Goal: Navigation & Orientation: Find specific page/section

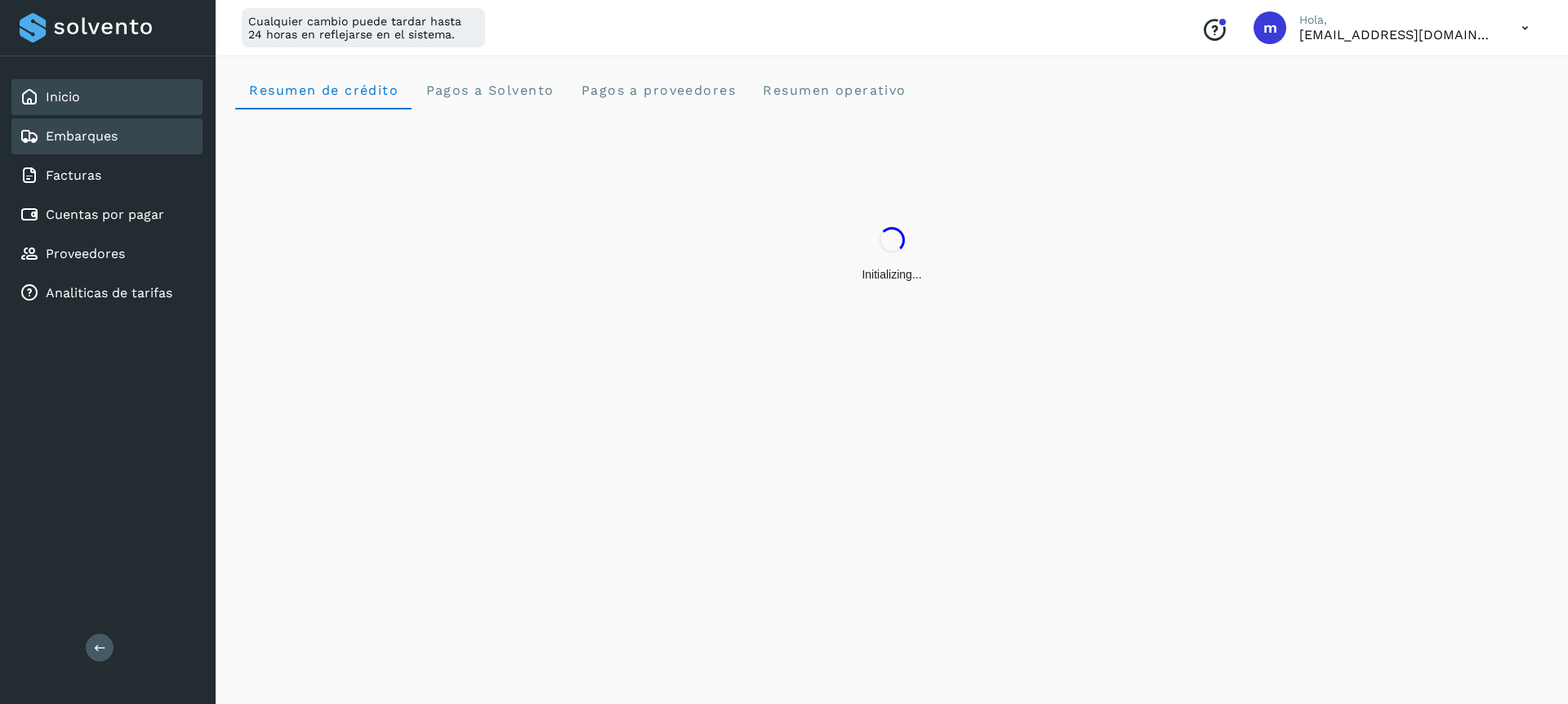
click at [72, 146] on div "Embarques" at bounding box center [107, 136] width 191 height 36
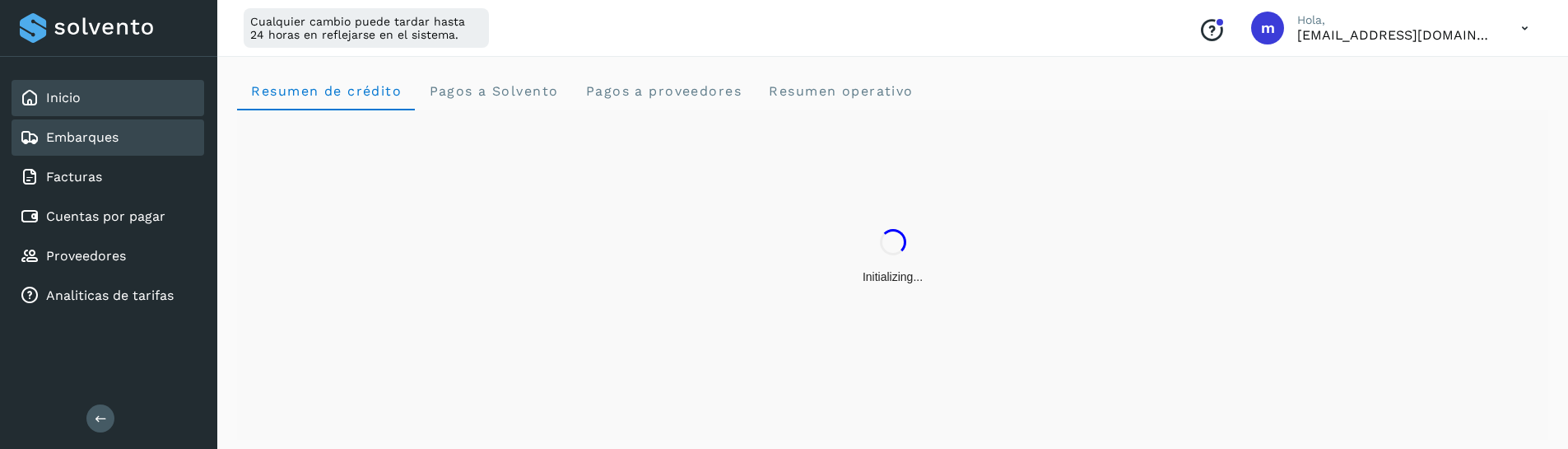
click at [98, 141] on link "Embarques" at bounding box center [82, 137] width 73 height 16
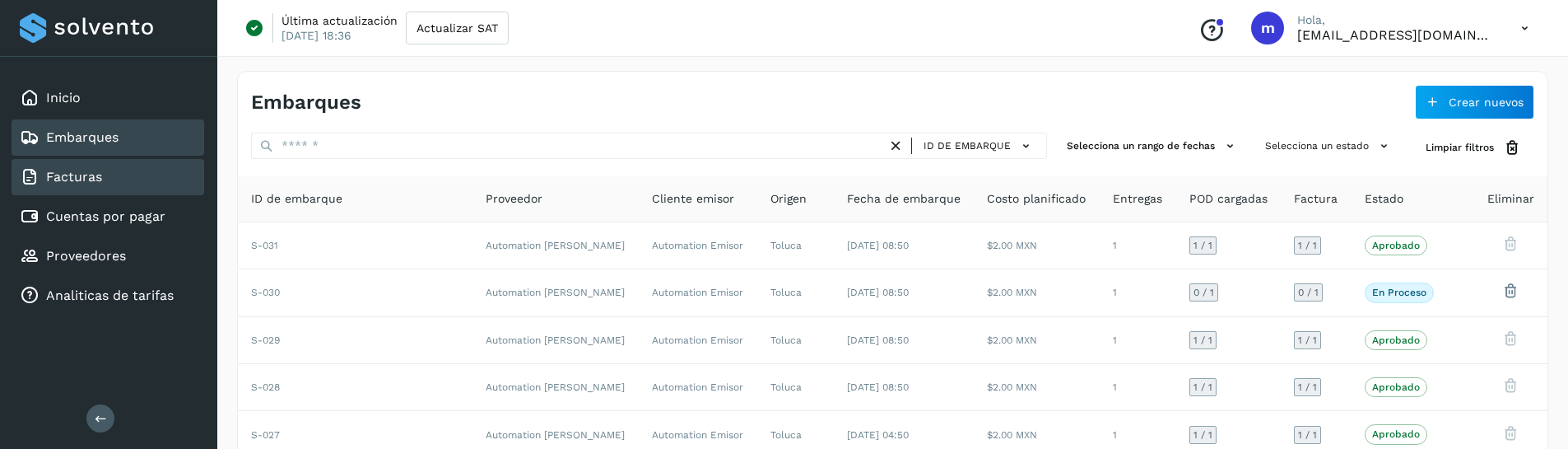
click at [62, 174] on link "Facturas" at bounding box center [74, 176] width 56 height 16
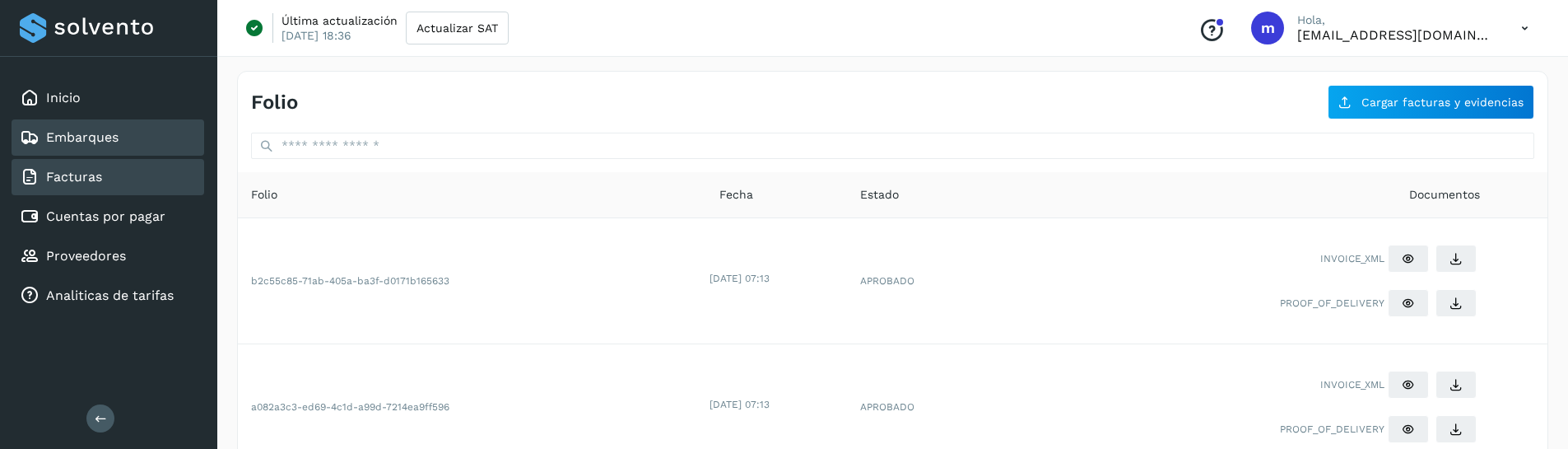
click at [74, 137] on link "Embarques" at bounding box center [82, 137] width 73 height 16
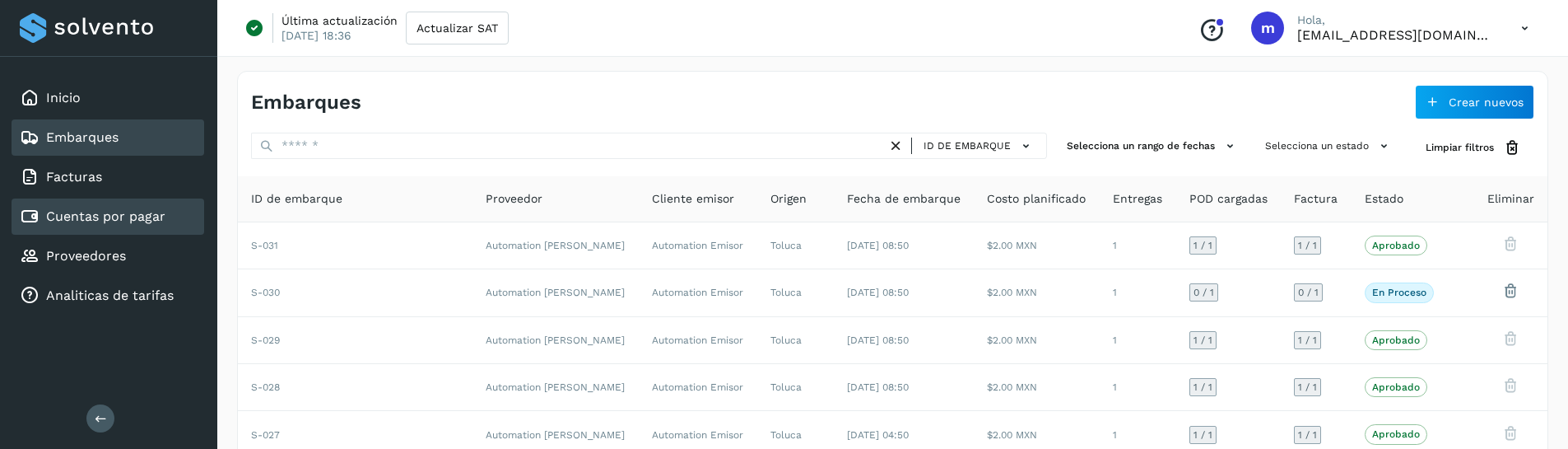
click at [121, 217] on link "Cuentas por pagar" at bounding box center [106, 216] width 120 height 16
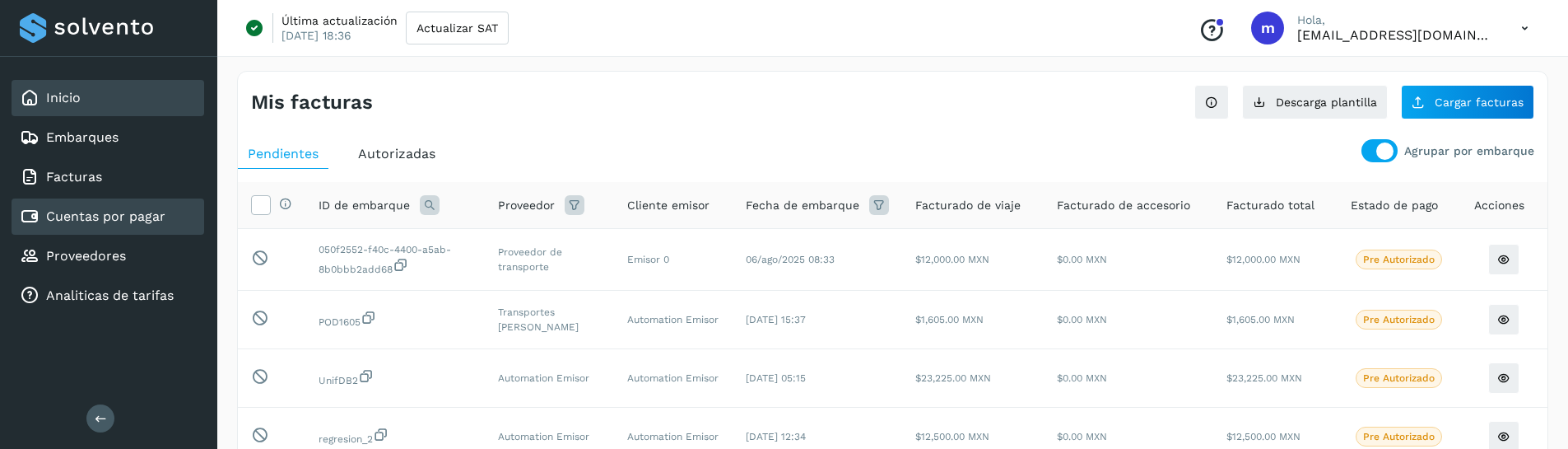
click at [90, 101] on div "Inicio" at bounding box center [107, 98] width 192 height 36
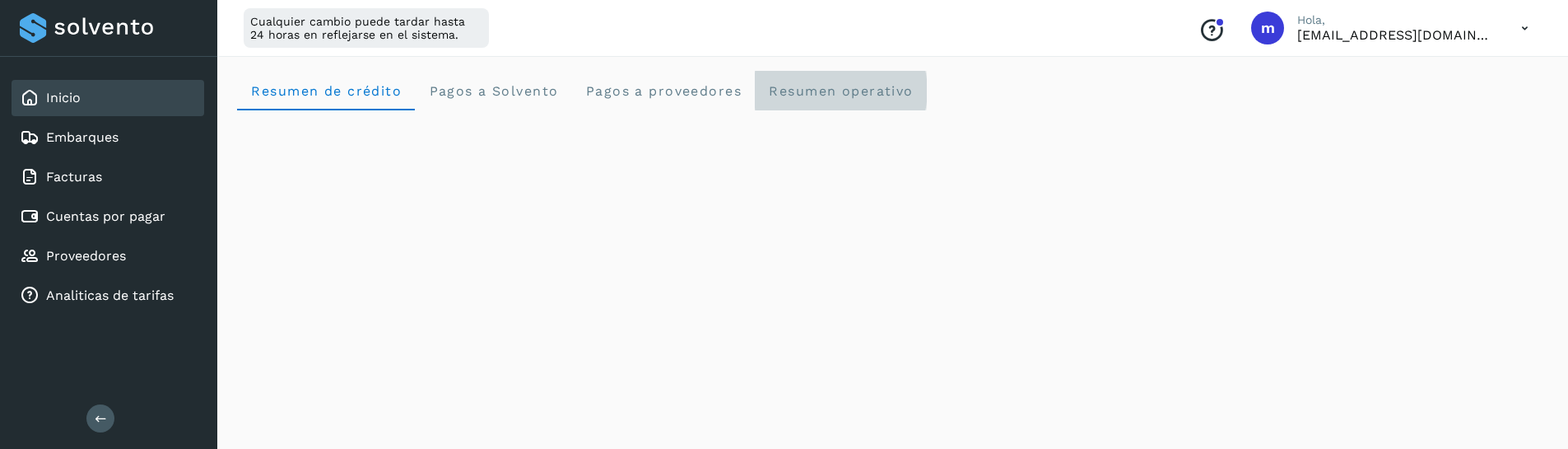
click at [803, 97] on span "Resumen operativo" at bounding box center [841, 91] width 146 height 16
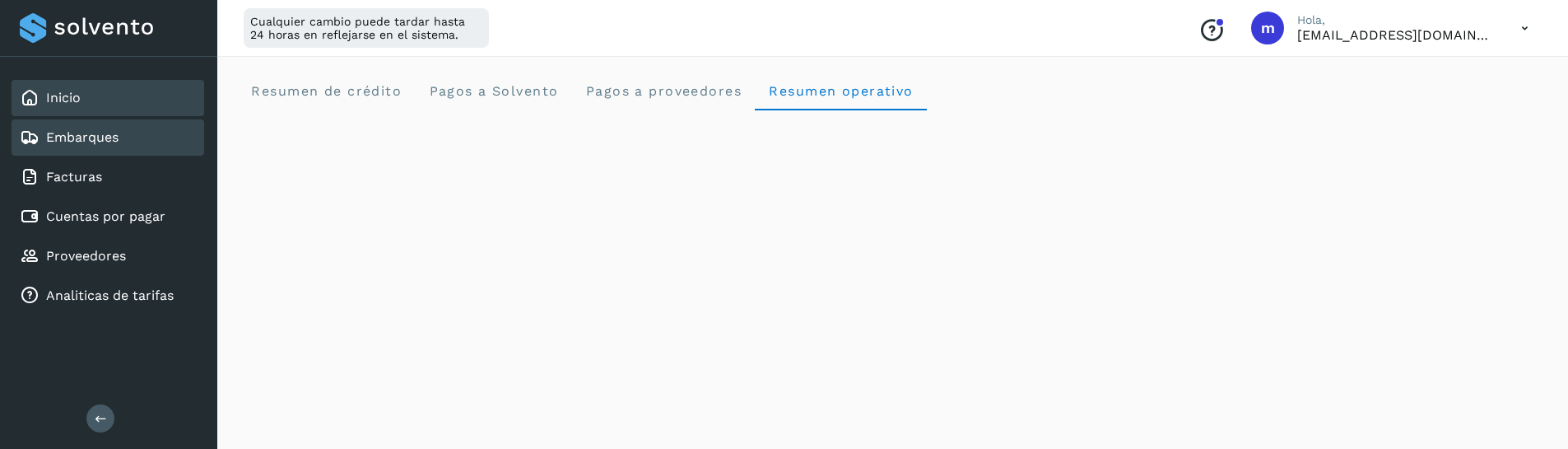
click at [127, 127] on div "Embarques" at bounding box center [107, 138] width 192 height 36
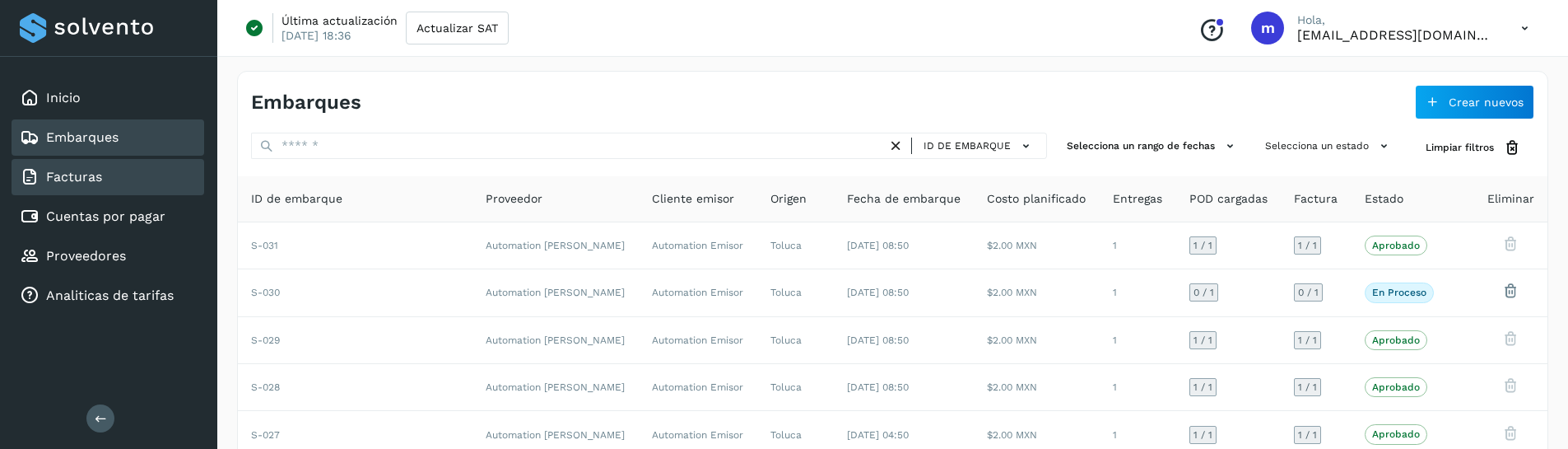
click at [82, 183] on link "Facturas" at bounding box center [74, 176] width 56 height 16
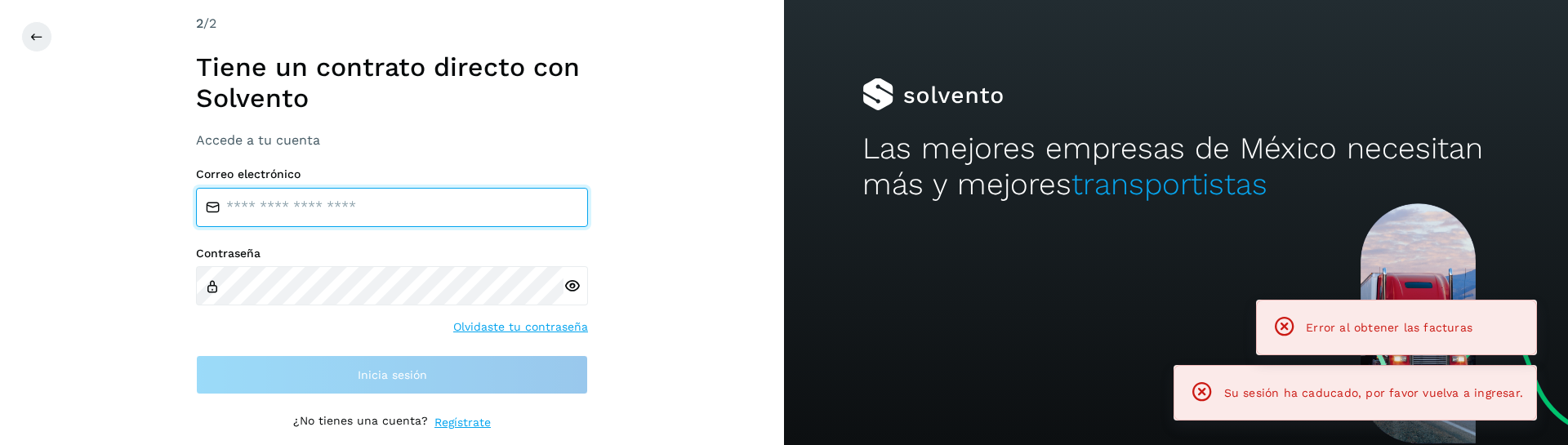
click at [365, 205] on input "email" at bounding box center [392, 208] width 392 height 39
type input "**********"
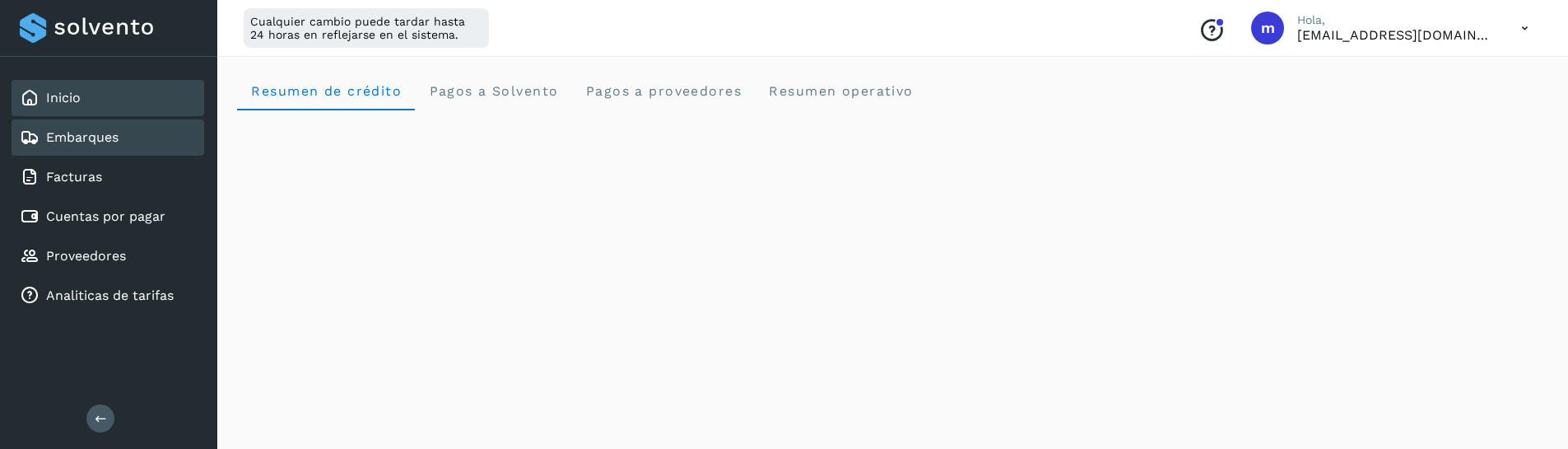
click at [81, 125] on div "Embarques" at bounding box center [107, 138] width 192 height 36
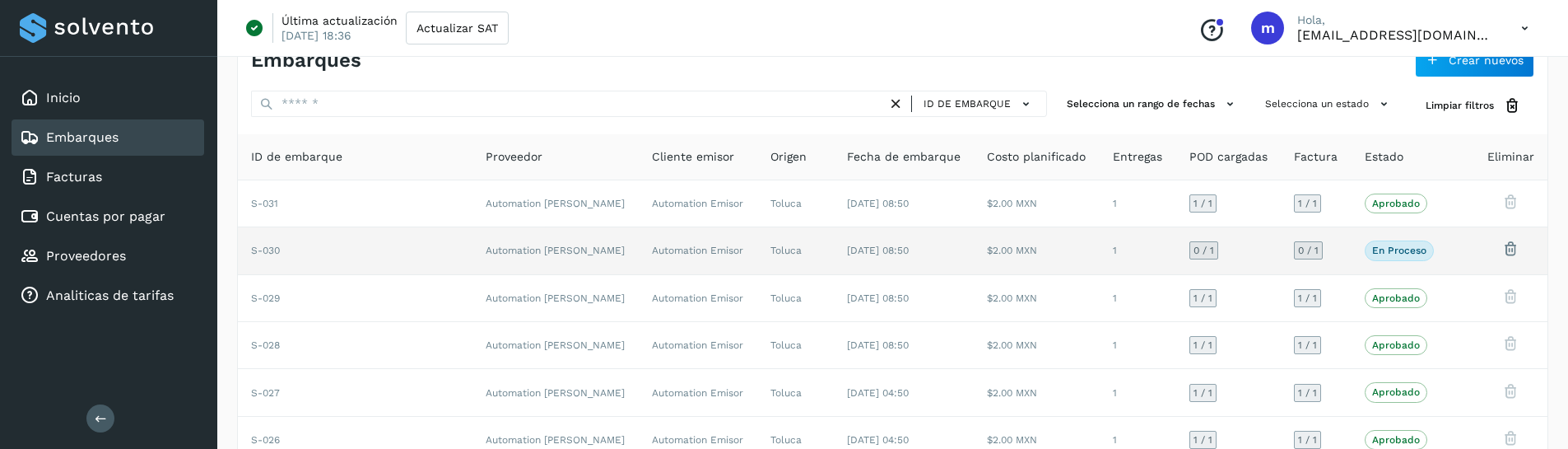
scroll to position [81, 0]
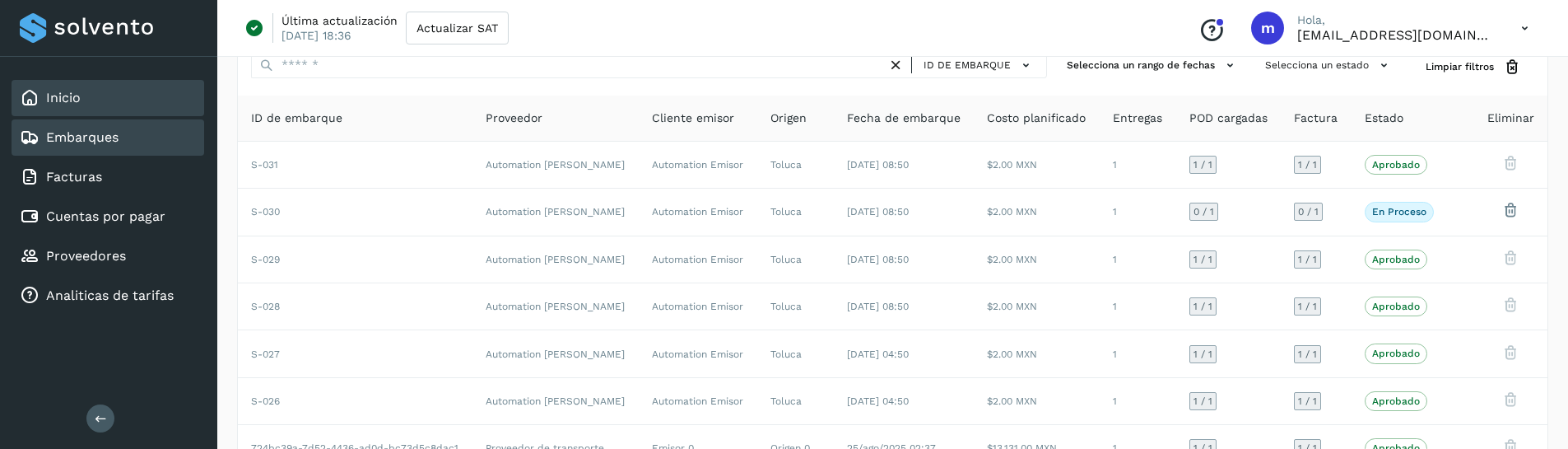
click at [101, 108] on div "Inicio" at bounding box center [107, 98] width 192 height 36
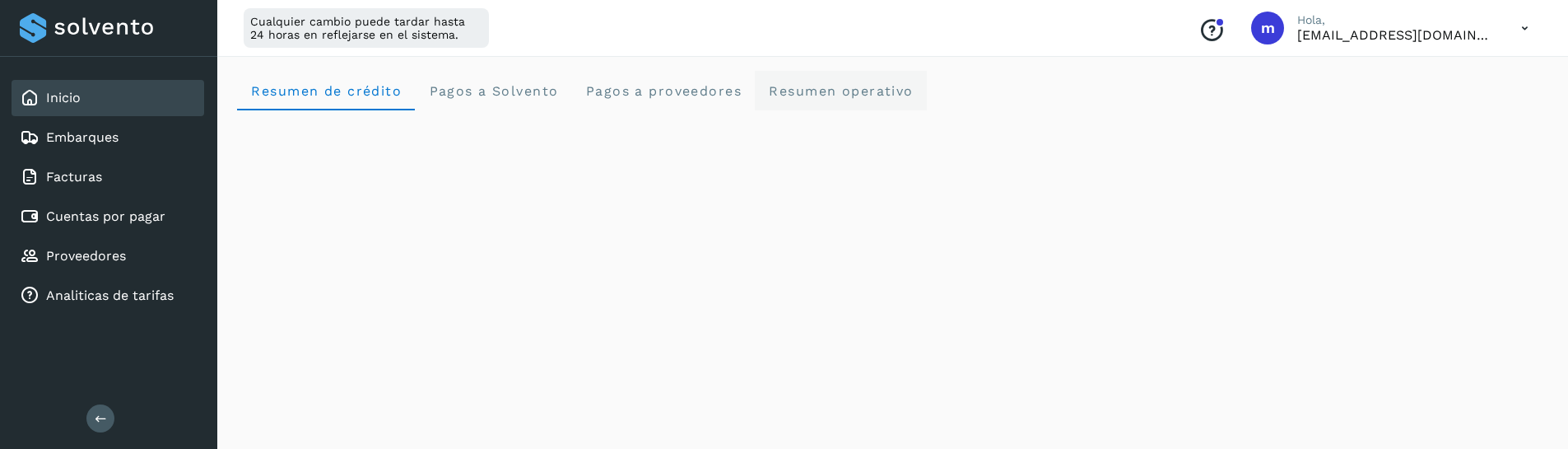
click at [830, 90] on span "Resumen operativo" at bounding box center [841, 91] width 146 height 16
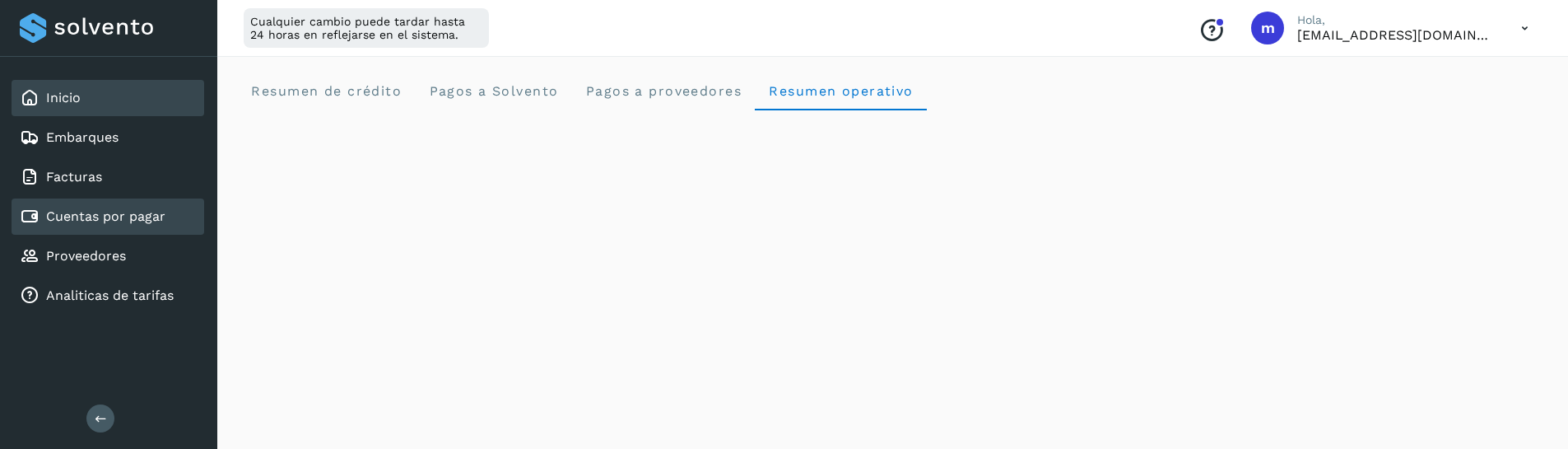
click at [95, 230] on div "Cuentas por pagar" at bounding box center [107, 216] width 192 height 36
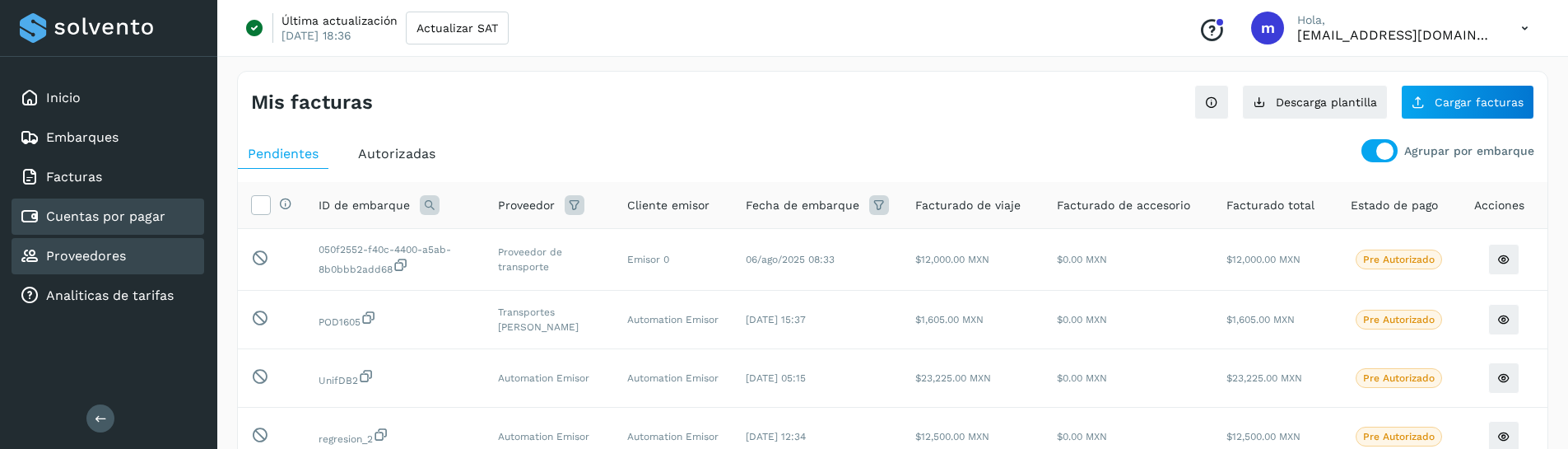
click at [88, 273] on div "Proveedores" at bounding box center [107, 256] width 192 height 36
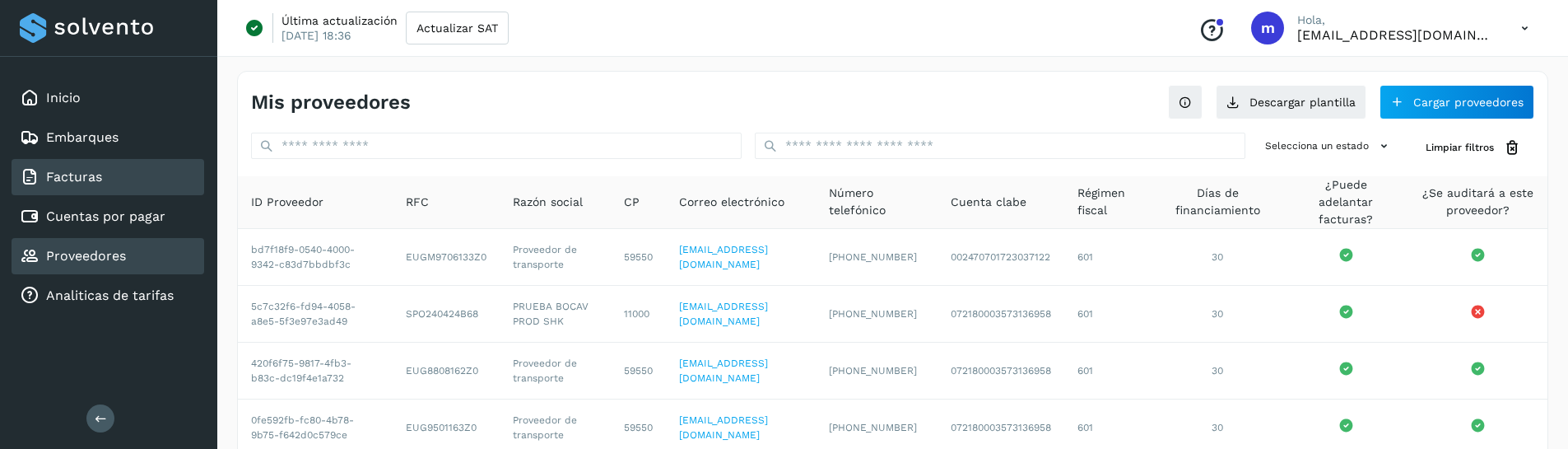
click at [68, 176] on link "Facturas" at bounding box center [74, 176] width 56 height 16
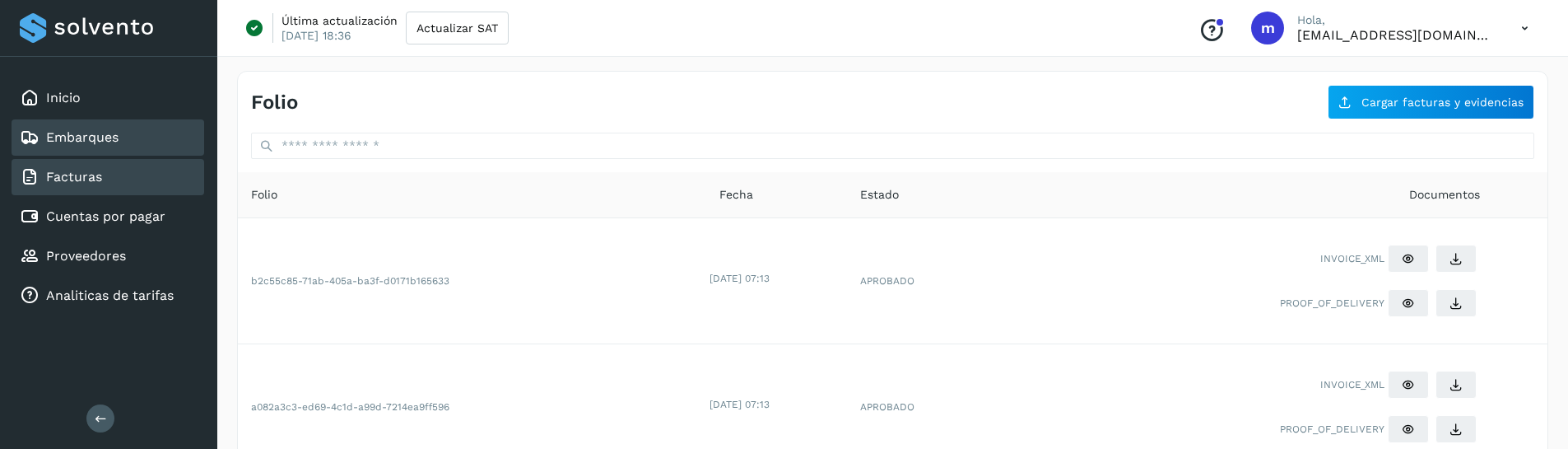
click at [74, 143] on link "Embarques" at bounding box center [82, 137] width 73 height 16
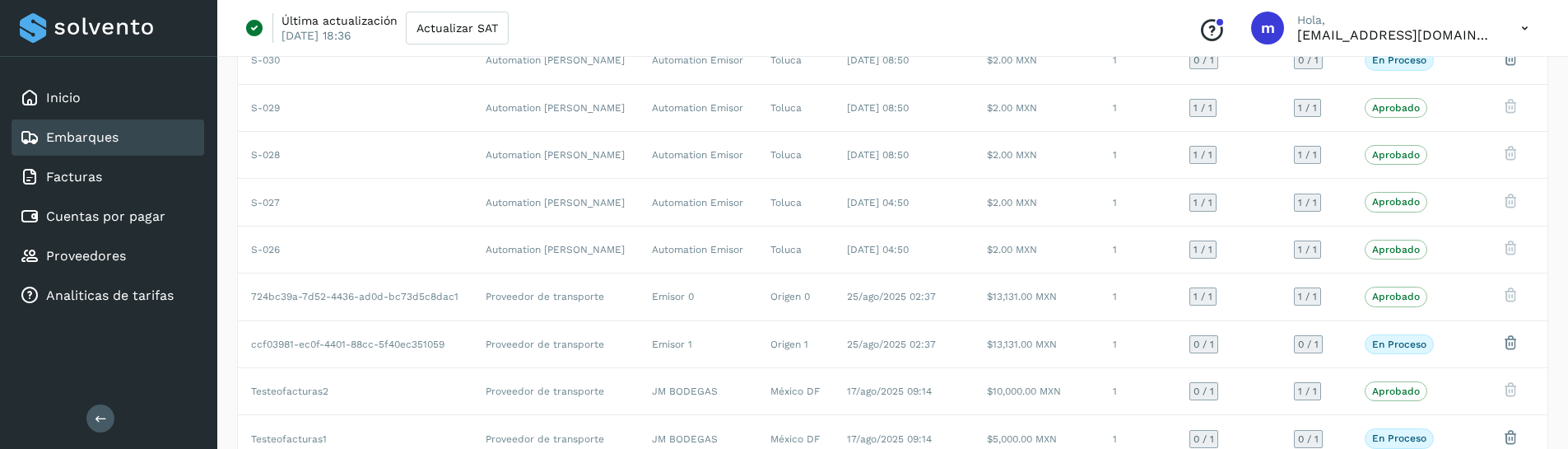
scroll to position [301, 0]
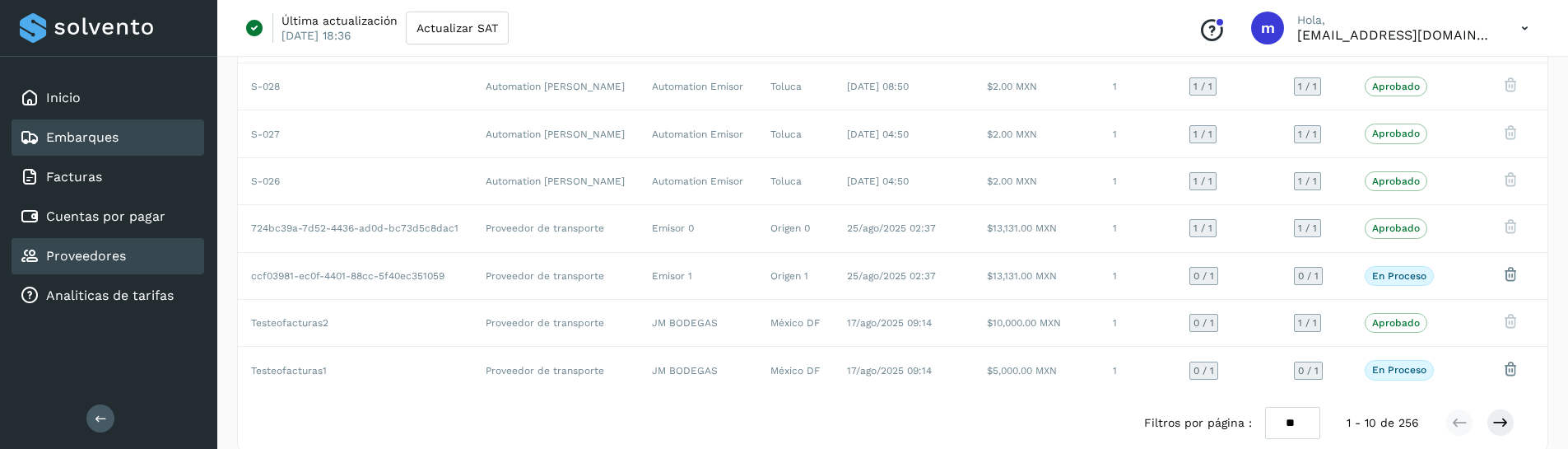
click at [103, 260] on link "Proveedores" at bounding box center [86, 256] width 80 height 16
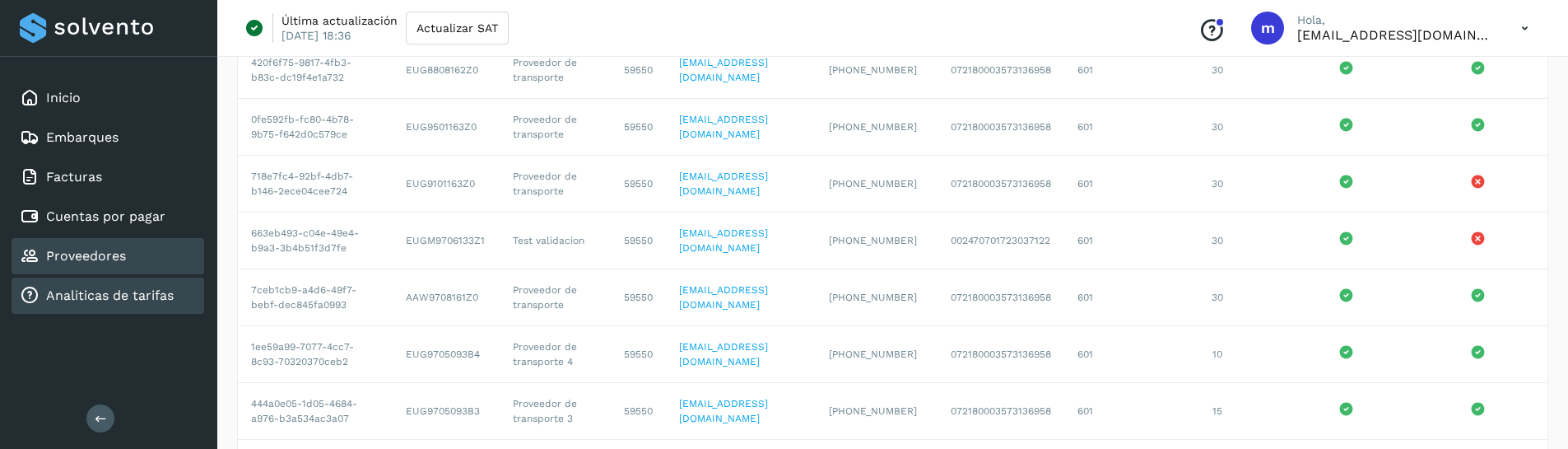
click at [113, 302] on link "Analiticas de tarifas" at bounding box center [109, 295] width 127 height 16
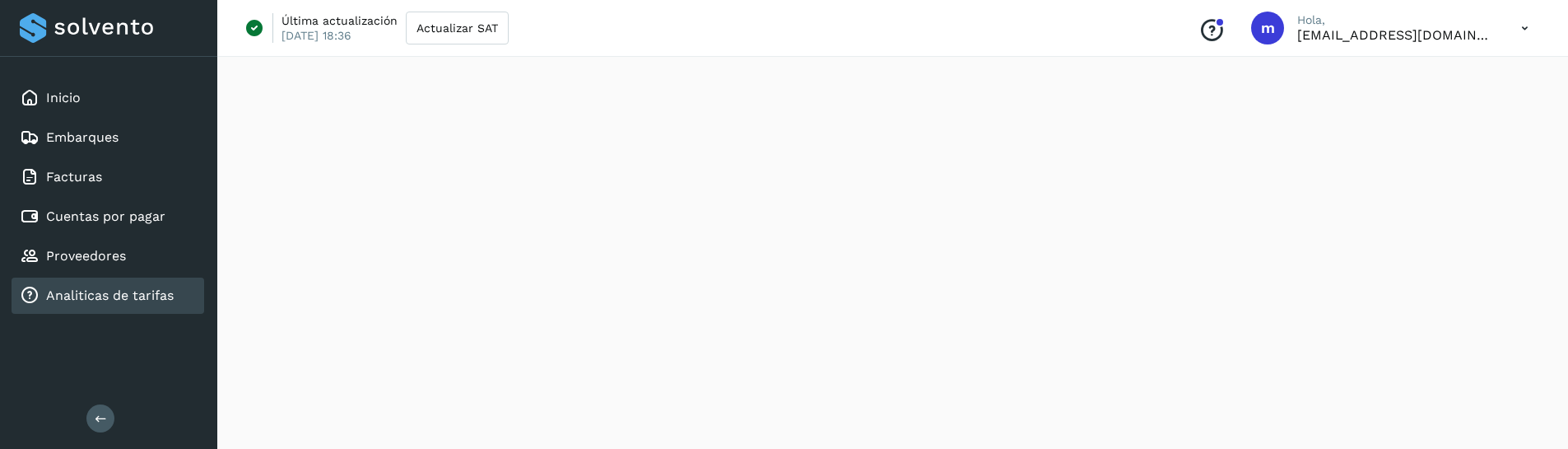
scroll to position [999, 0]
click at [75, 137] on link "Embarques" at bounding box center [82, 137] width 73 height 16
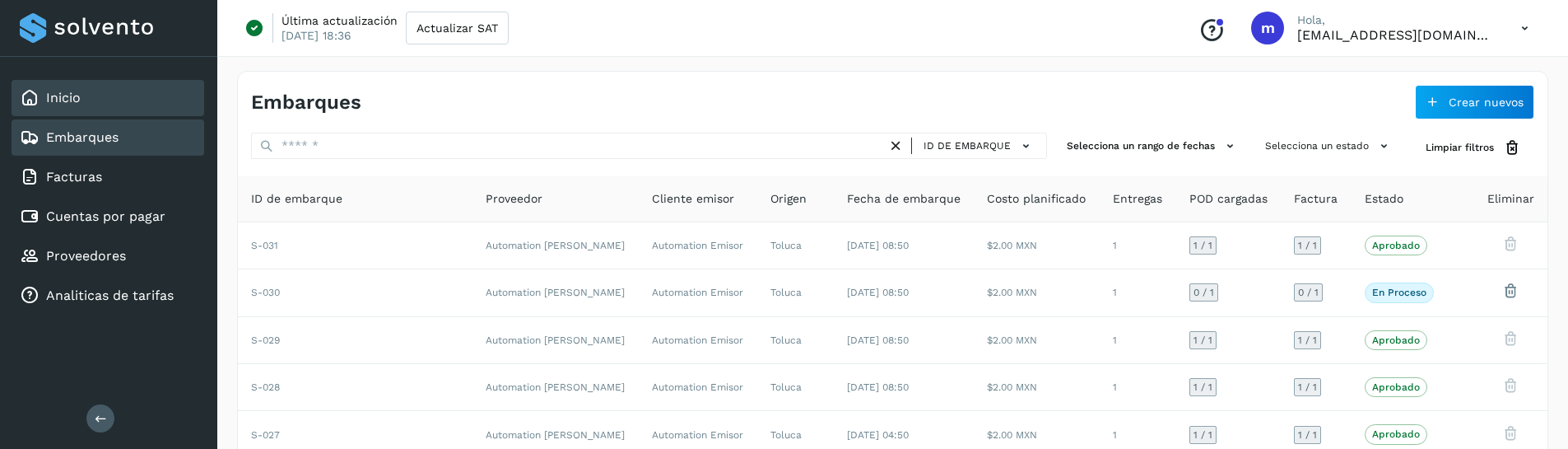
click at [65, 111] on div "Inicio" at bounding box center [107, 98] width 192 height 36
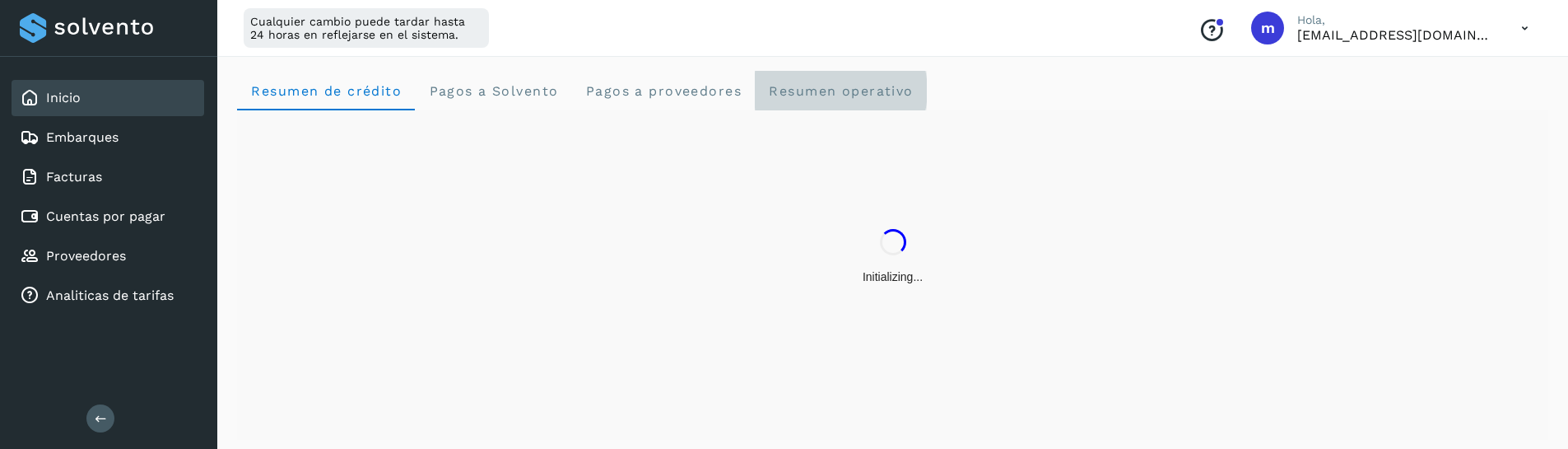
click at [811, 95] on span "Resumen operativo" at bounding box center [841, 91] width 146 height 16
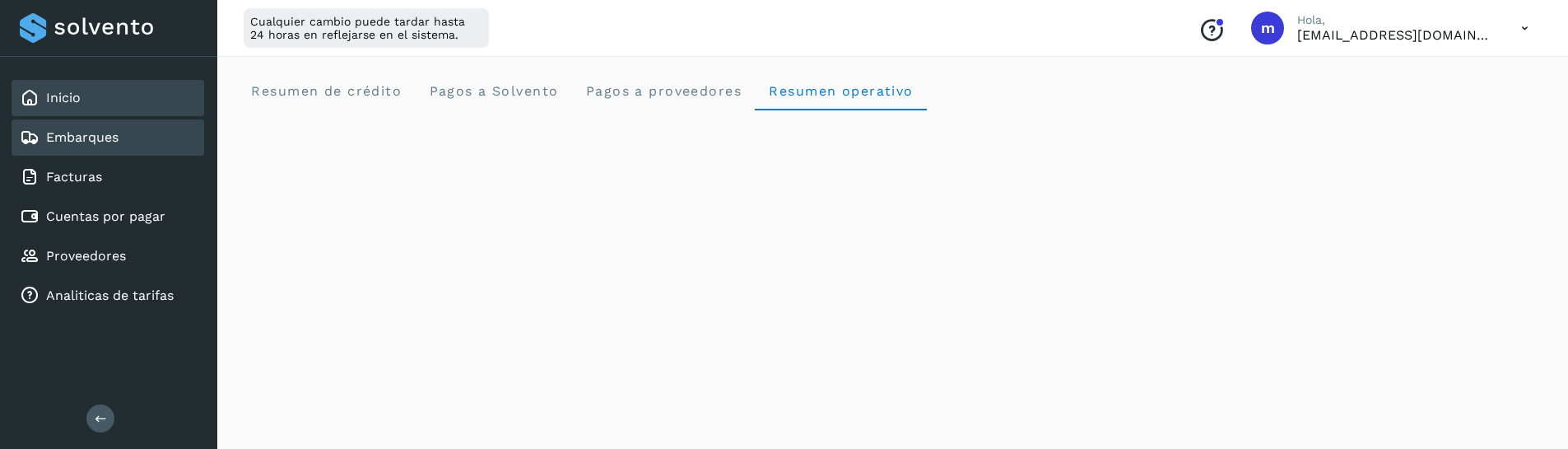
click at [122, 126] on div "Embarques" at bounding box center [107, 138] width 192 height 36
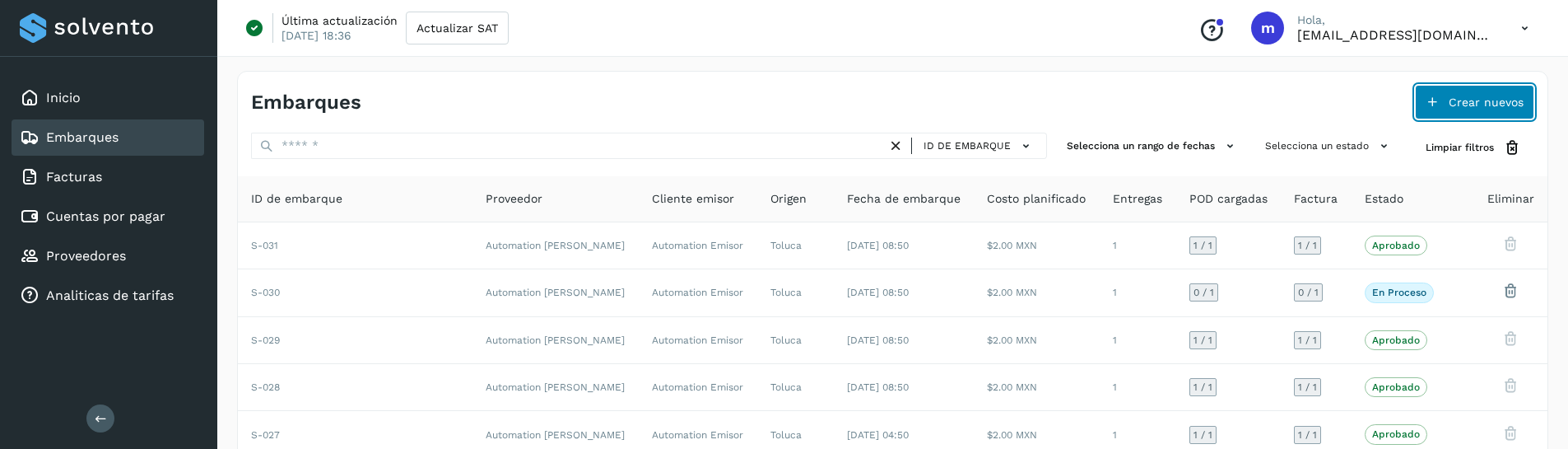
click at [1477, 104] on span "Crear nuevos" at bounding box center [1485, 102] width 74 height 11
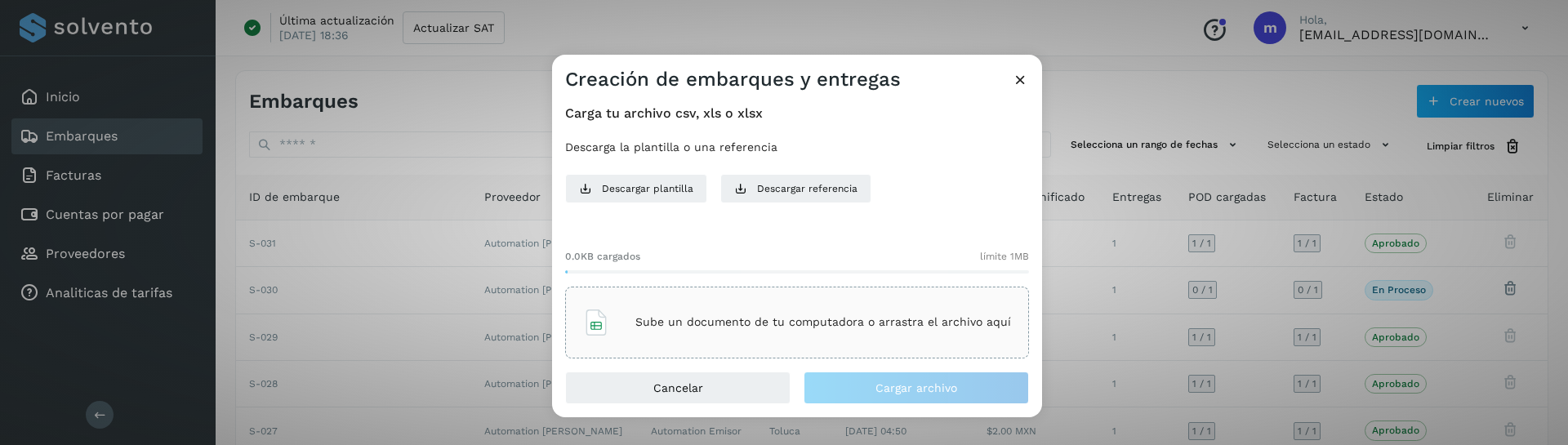
click at [721, 330] on div "Sube un documento de tu computadora o arrastra el archivo aquí" at bounding box center [798, 322] width 428 height 44
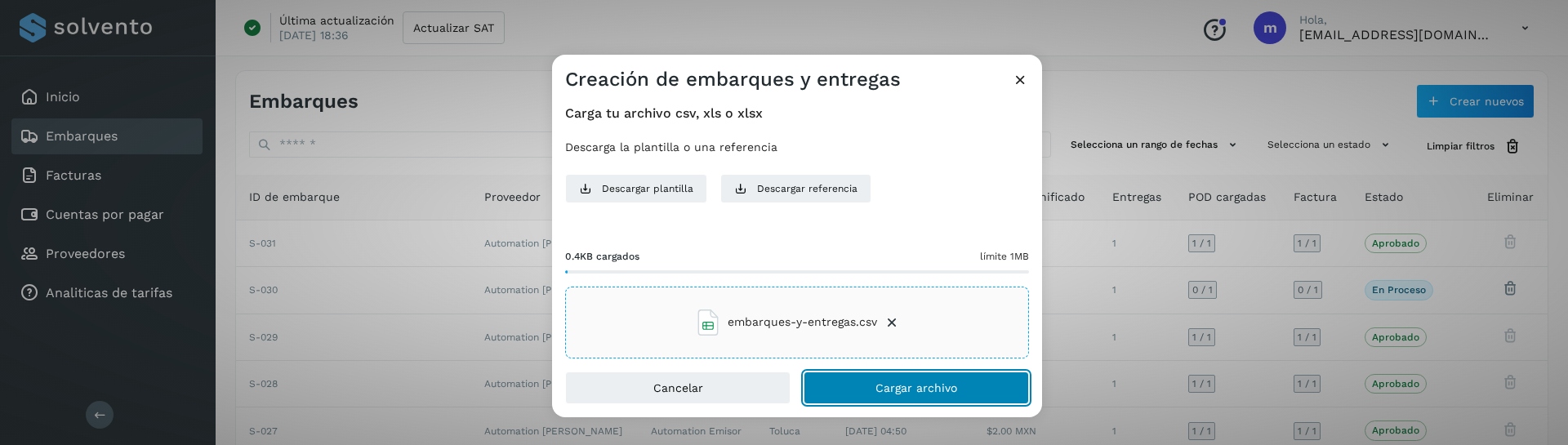
click at [898, 386] on span "Cargar archivo" at bounding box center [915, 388] width 81 height 11
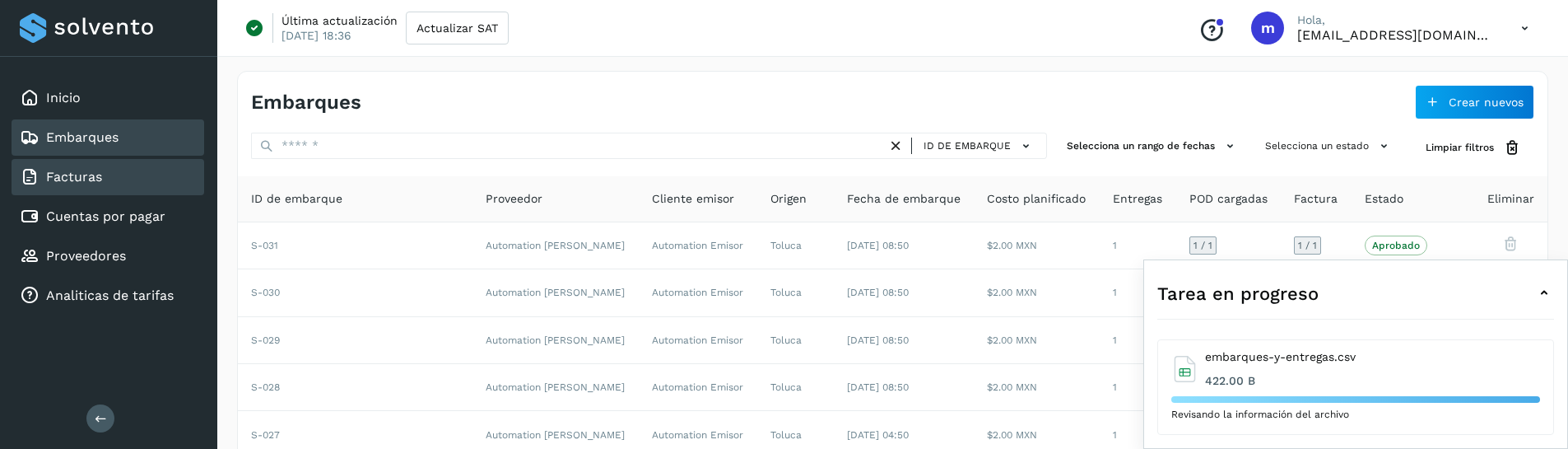
click at [73, 177] on link "Facturas" at bounding box center [74, 176] width 56 height 16
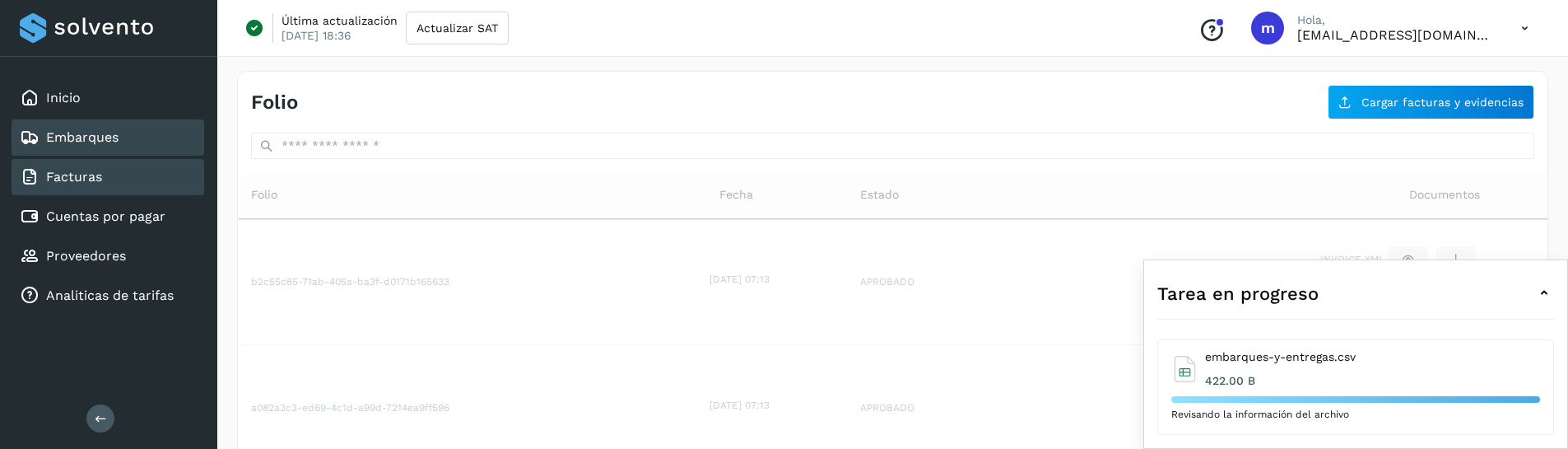
click at [82, 138] on link "Embarques" at bounding box center [82, 137] width 73 height 16
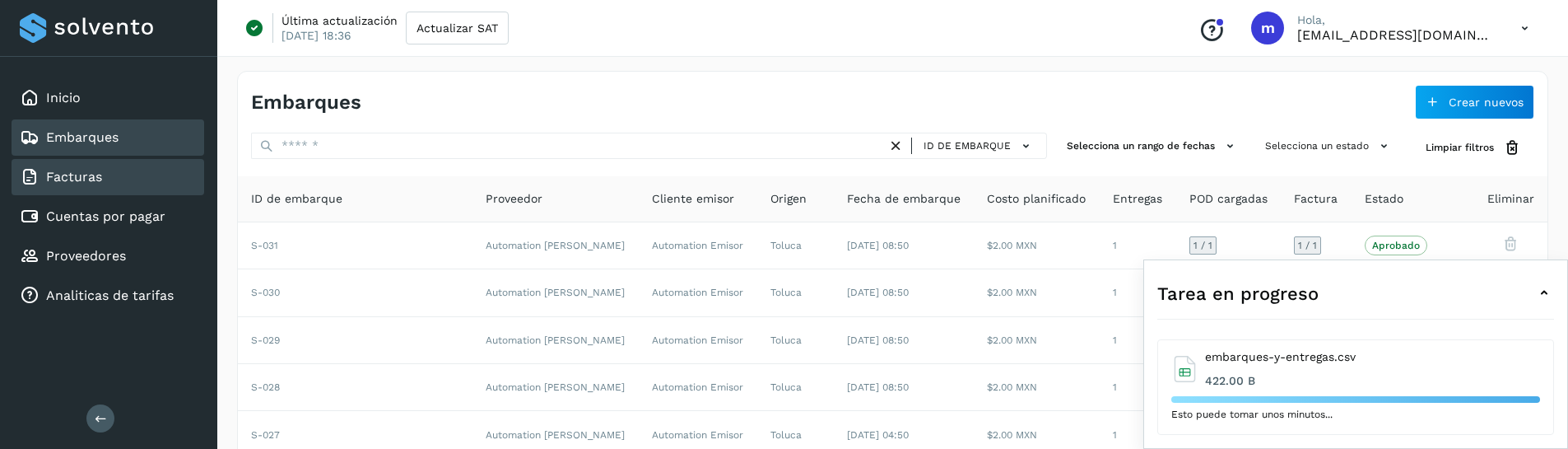
click at [78, 181] on link "Facturas" at bounding box center [74, 176] width 56 height 16
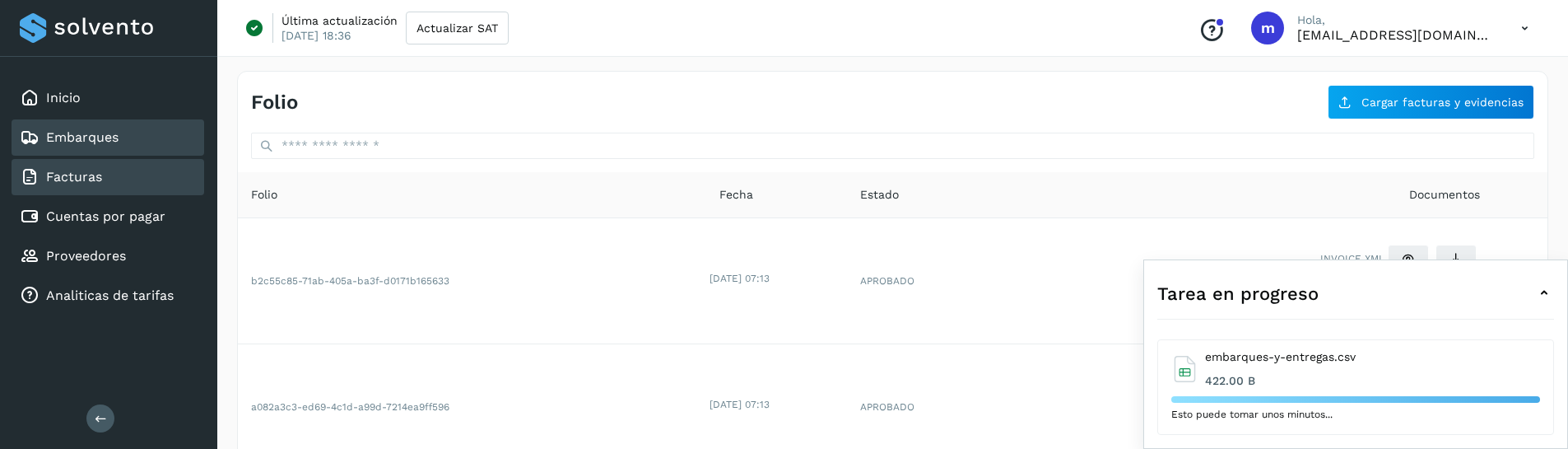
click at [84, 137] on link "Embarques" at bounding box center [82, 137] width 73 height 16
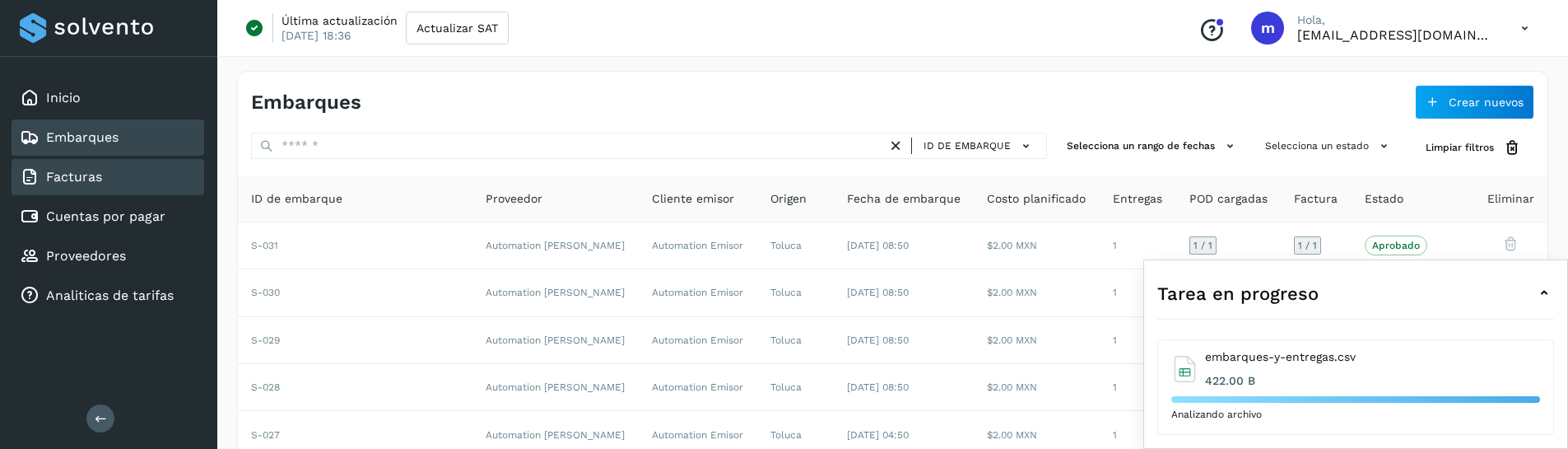
click at [89, 186] on div "Facturas" at bounding box center [60, 176] width 82 height 20
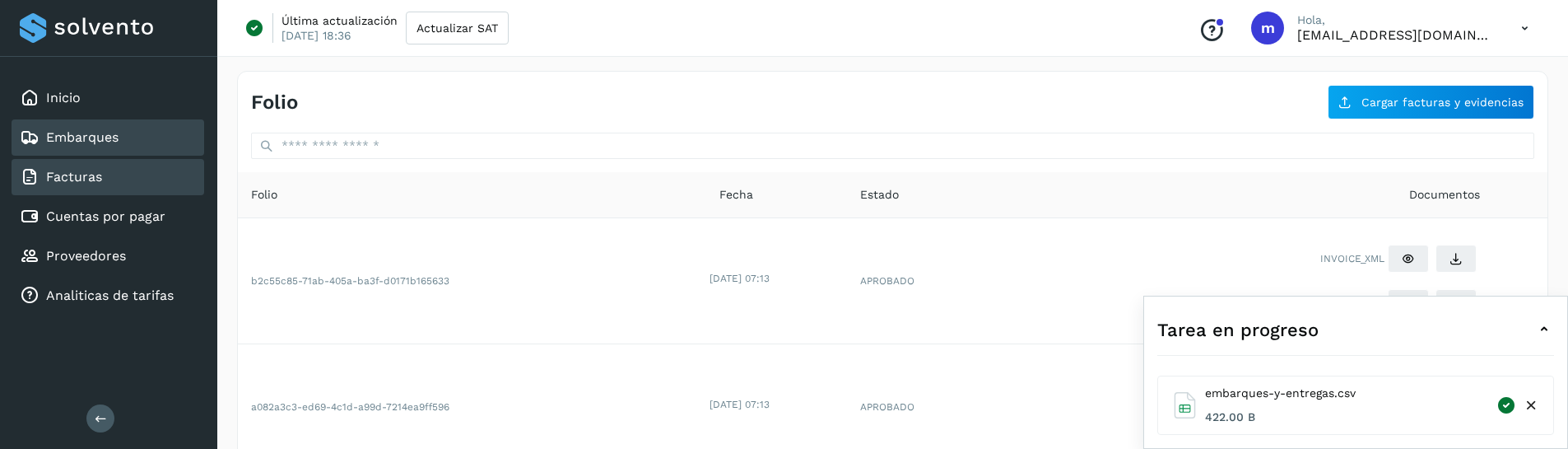
click at [92, 140] on link "Embarques" at bounding box center [82, 137] width 73 height 16
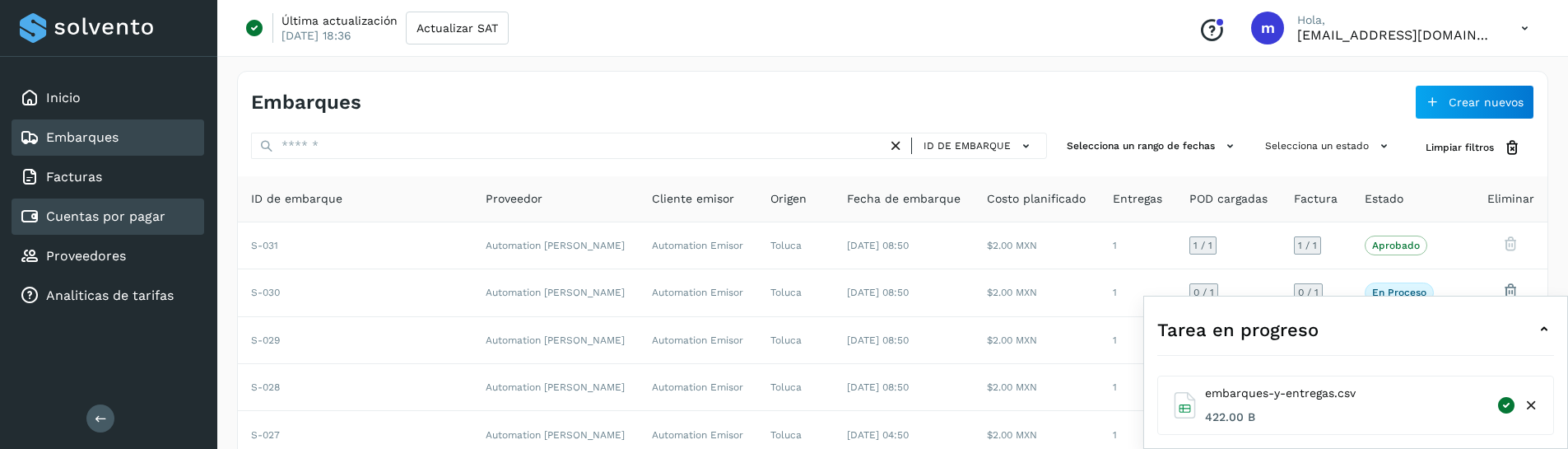
click at [90, 209] on link "Cuentas por pagar" at bounding box center [106, 216] width 120 height 16
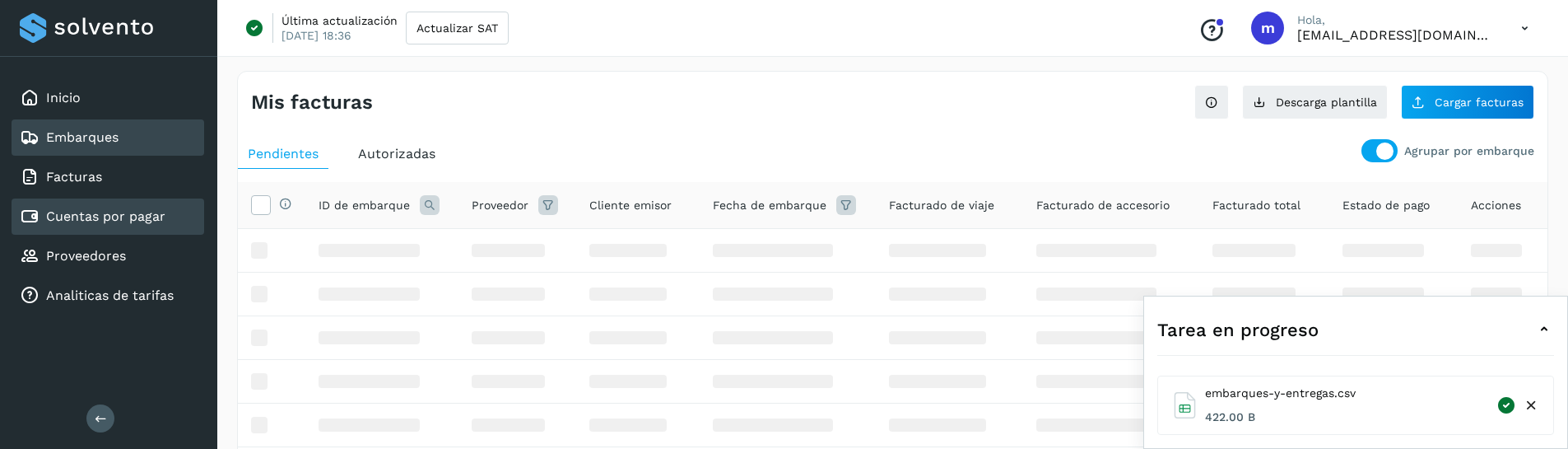
click at [88, 134] on link "Embarques" at bounding box center [82, 137] width 73 height 16
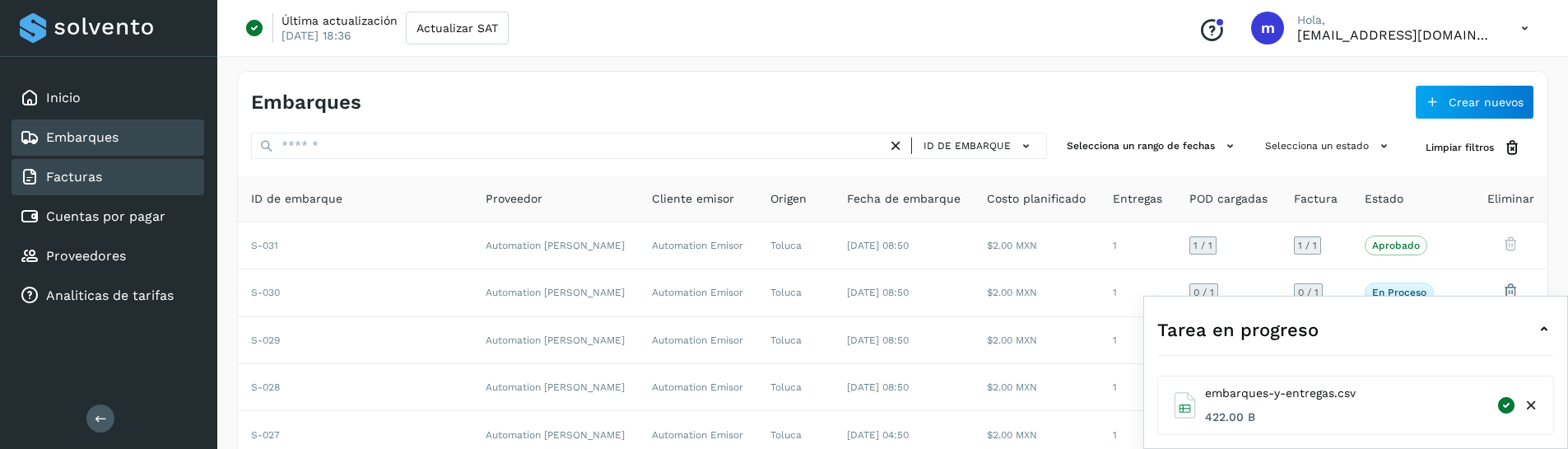
click at [82, 182] on link "Facturas" at bounding box center [74, 176] width 56 height 16
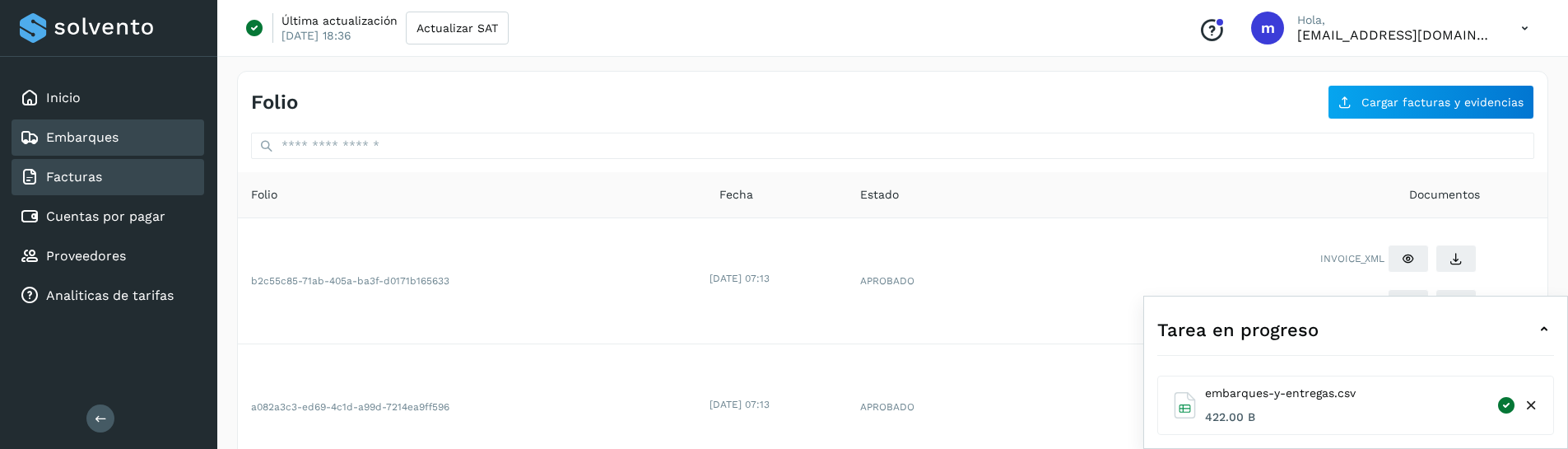
click at [89, 144] on link "Embarques" at bounding box center [82, 137] width 73 height 16
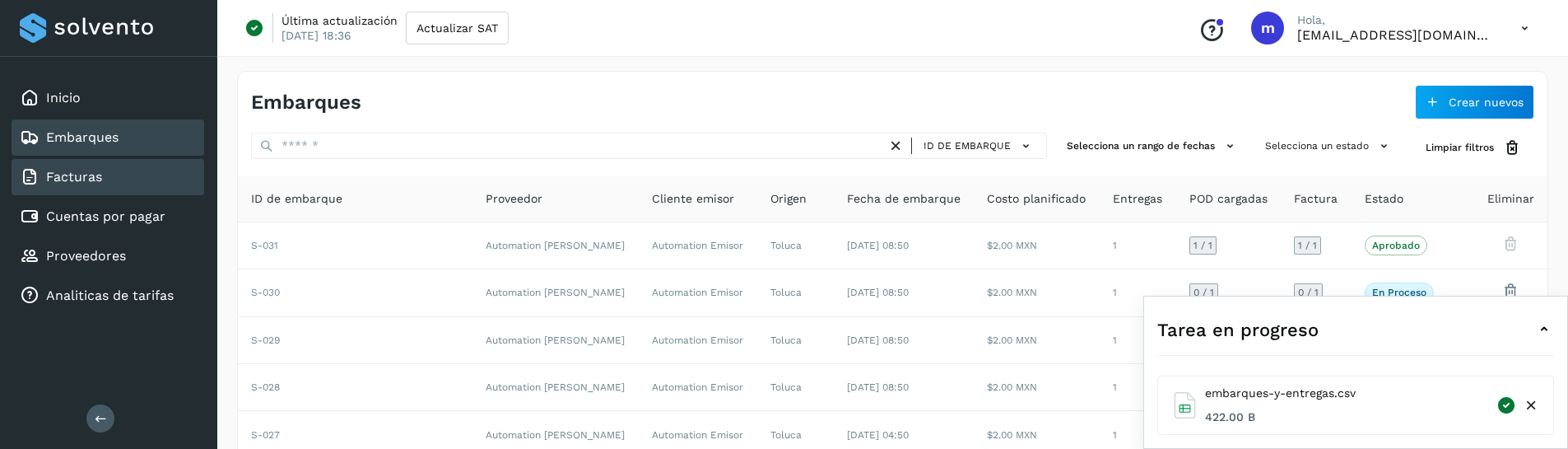
click at [68, 177] on link "Facturas" at bounding box center [74, 176] width 56 height 16
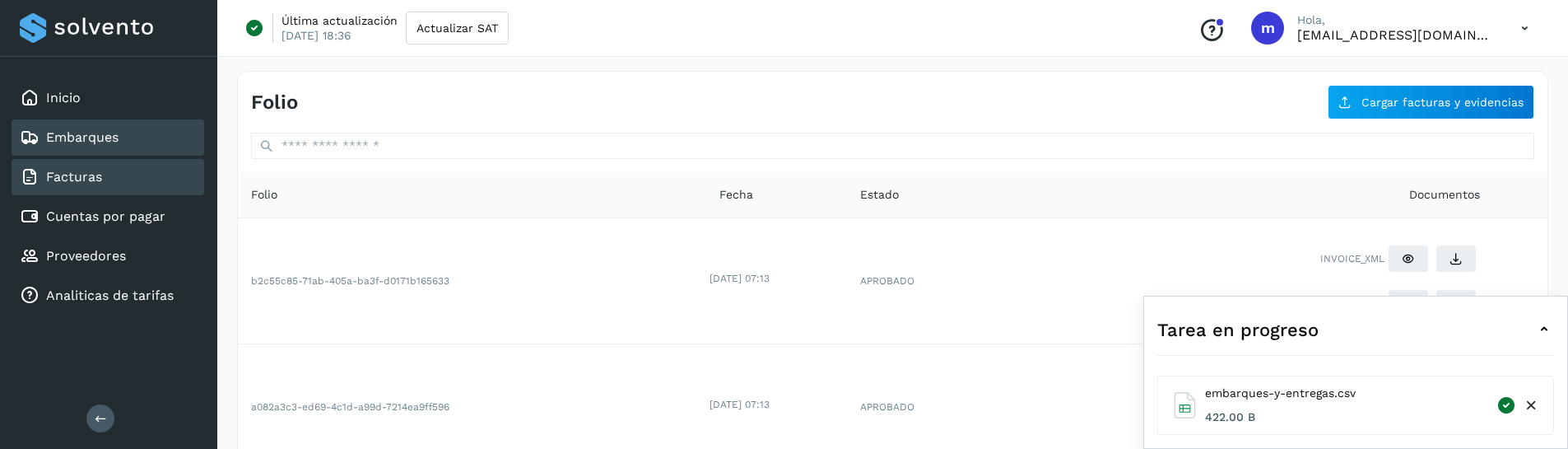
click at [79, 146] on div "Embarques" at bounding box center [69, 137] width 99 height 20
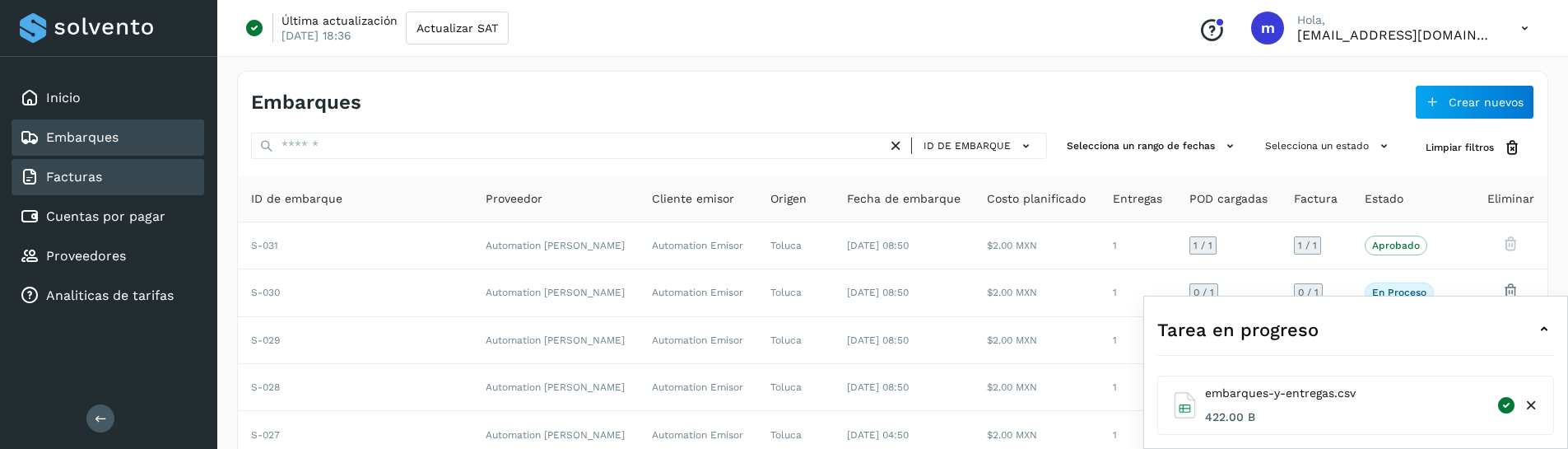
click at [86, 176] on link "Facturas" at bounding box center [74, 176] width 56 height 16
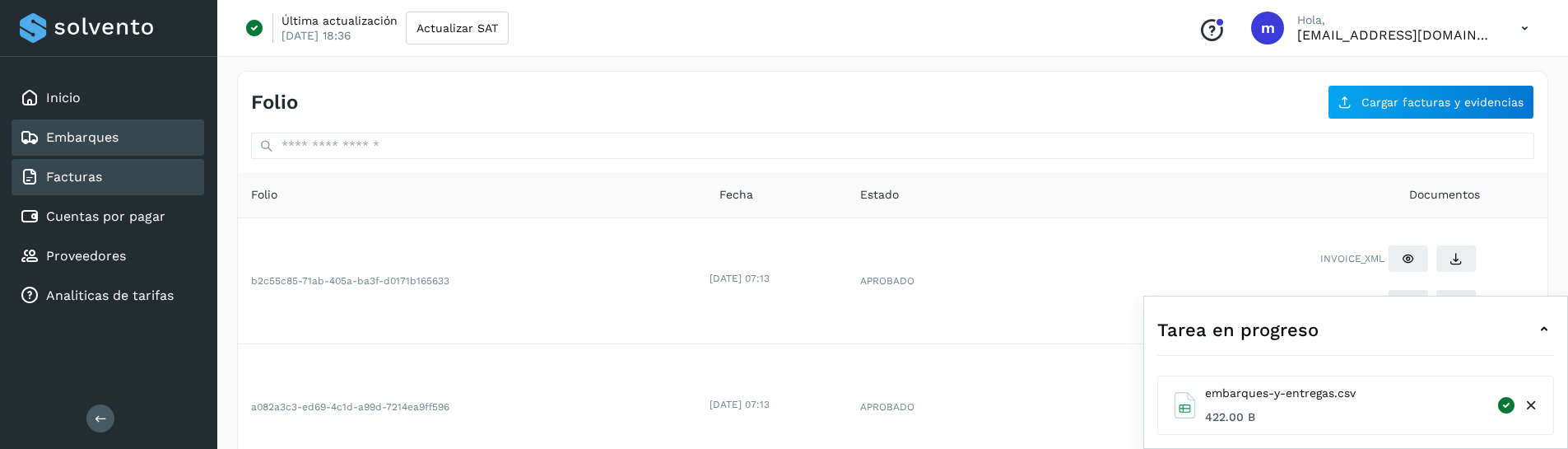
click at [83, 125] on div "Embarques" at bounding box center [107, 138] width 192 height 36
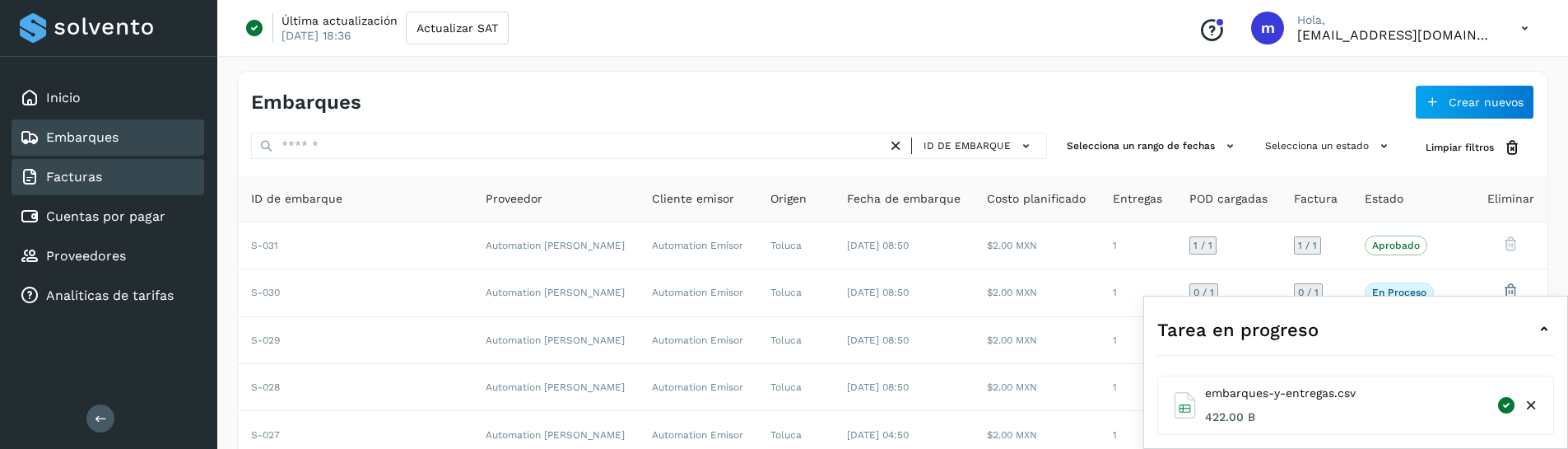
click at [96, 186] on div "Facturas" at bounding box center [60, 176] width 82 height 20
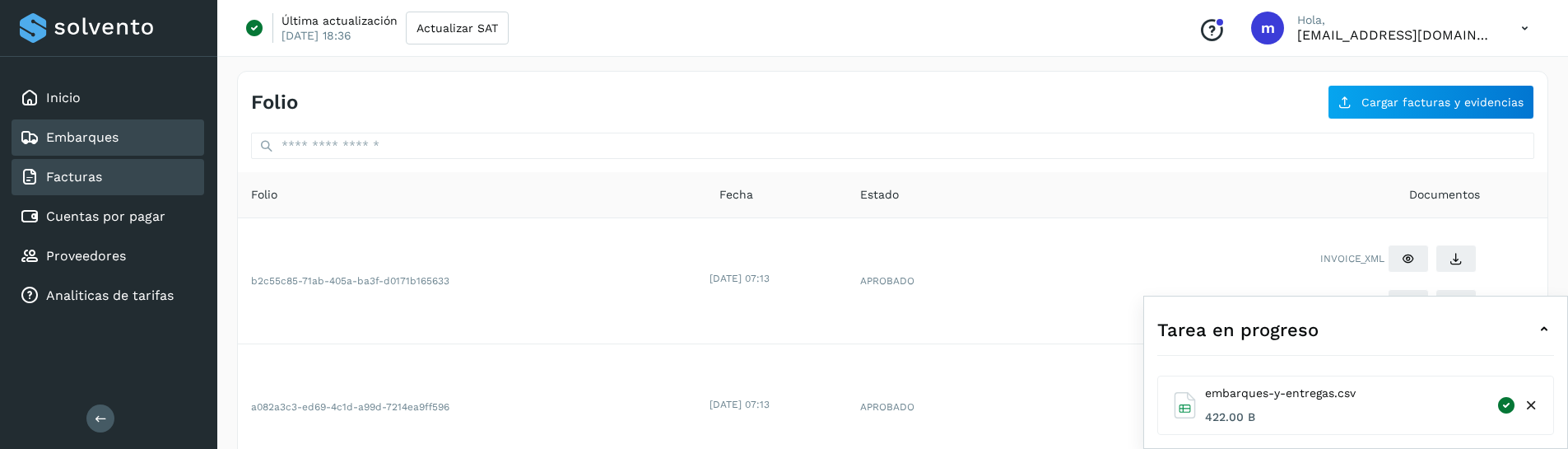
click at [91, 140] on link "Embarques" at bounding box center [82, 137] width 73 height 16
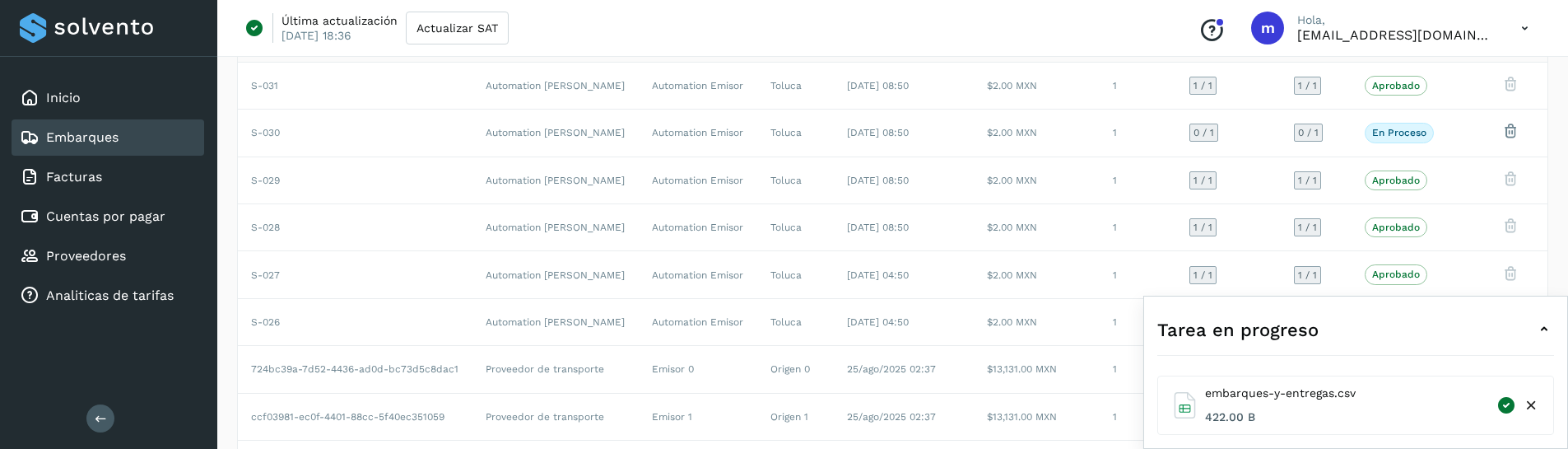
scroll to position [124, 0]
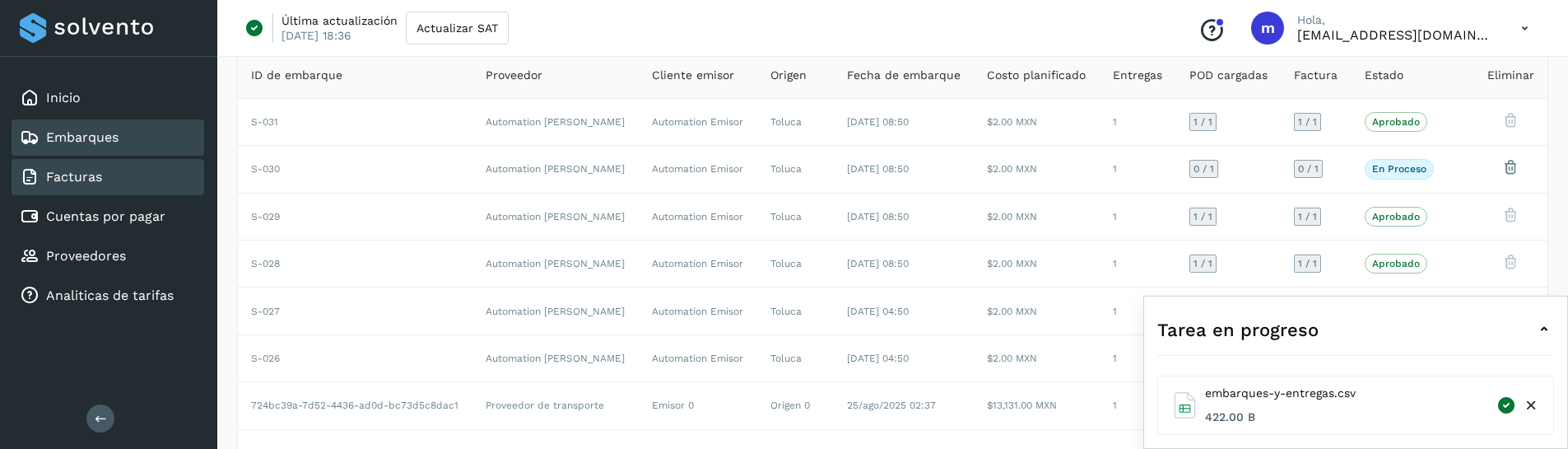
click at [84, 179] on link "Facturas" at bounding box center [74, 176] width 56 height 16
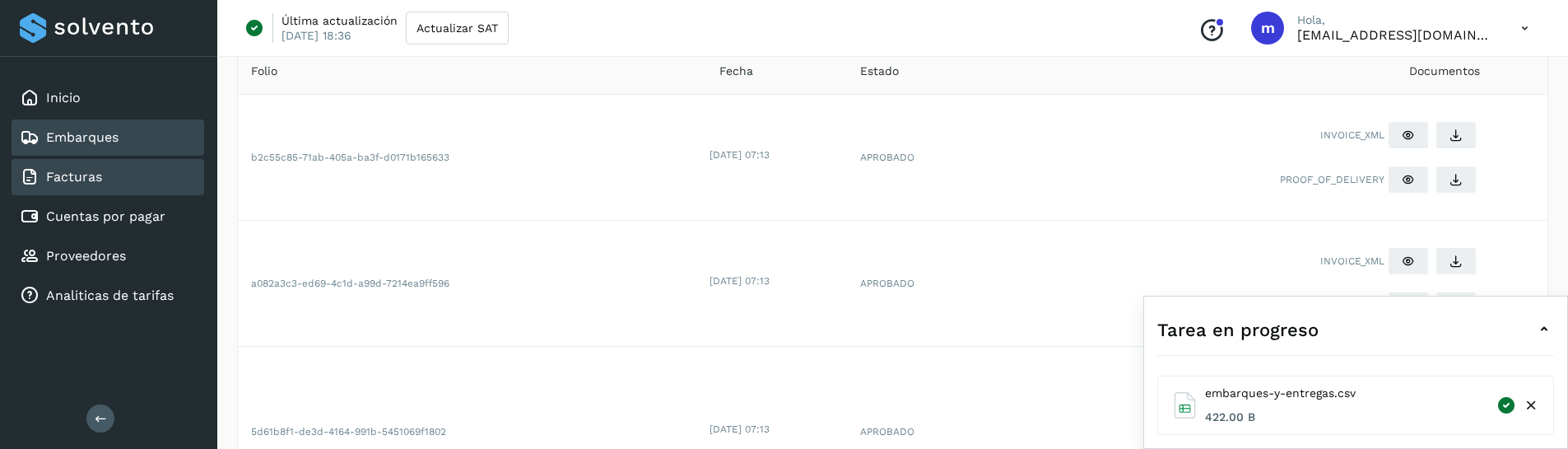
click at [97, 138] on link "Embarques" at bounding box center [82, 137] width 73 height 16
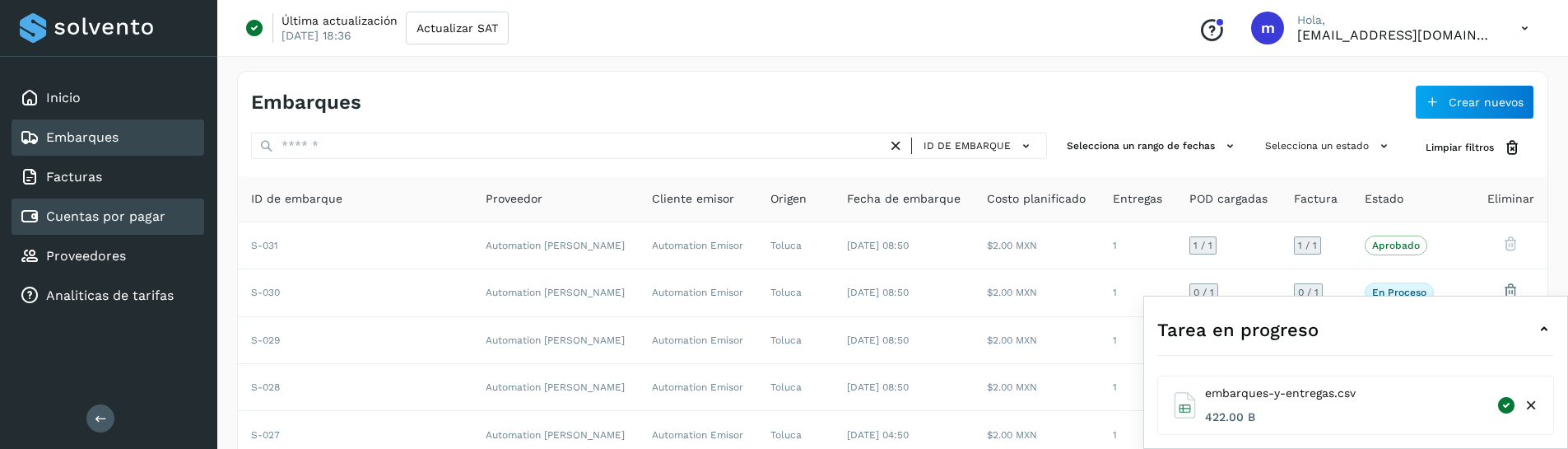
click at [139, 224] on div "Cuentas por pagar" at bounding box center [92, 216] width 146 height 20
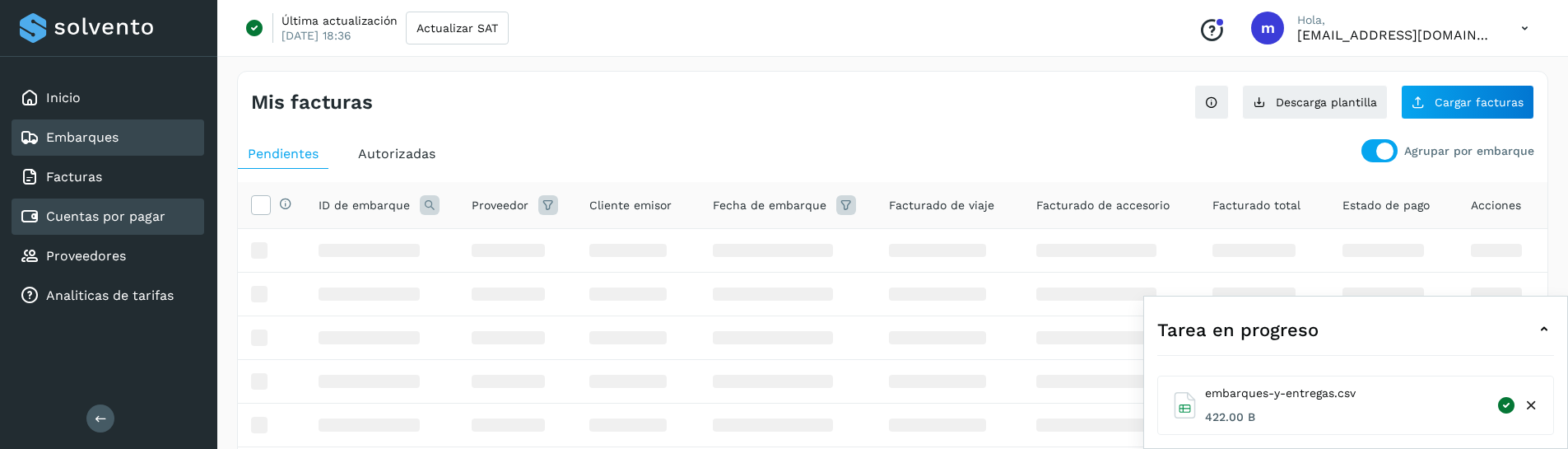
click at [116, 140] on link "Embarques" at bounding box center [82, 137] width 73 height 16
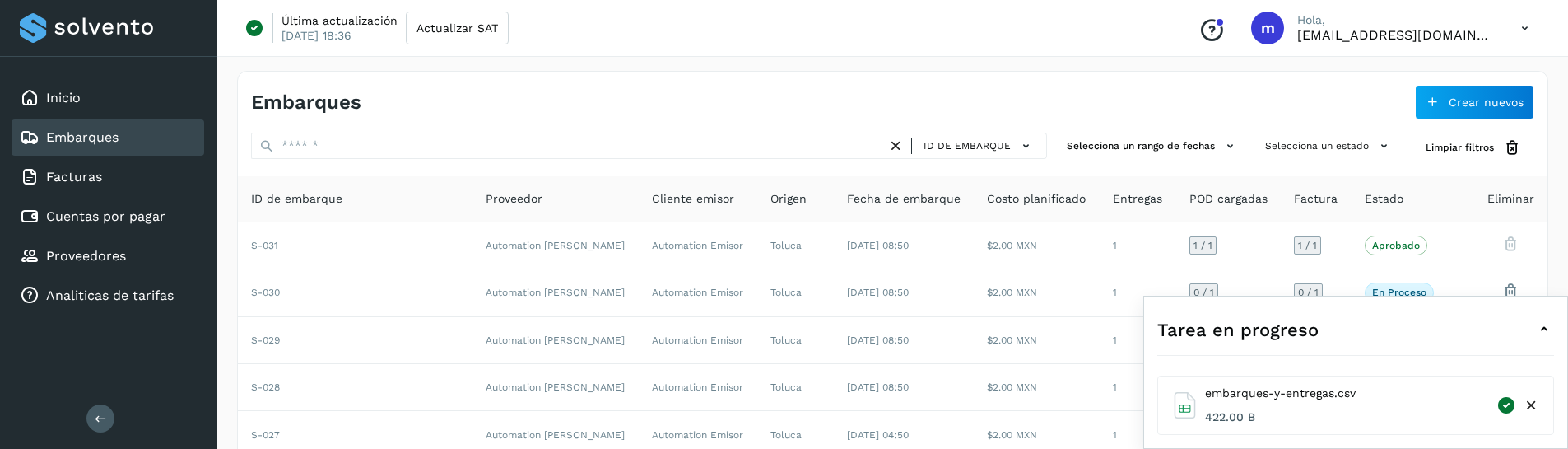
click at [1540, 324] on icon at bounding box center [1544, 329] width 20 height 20
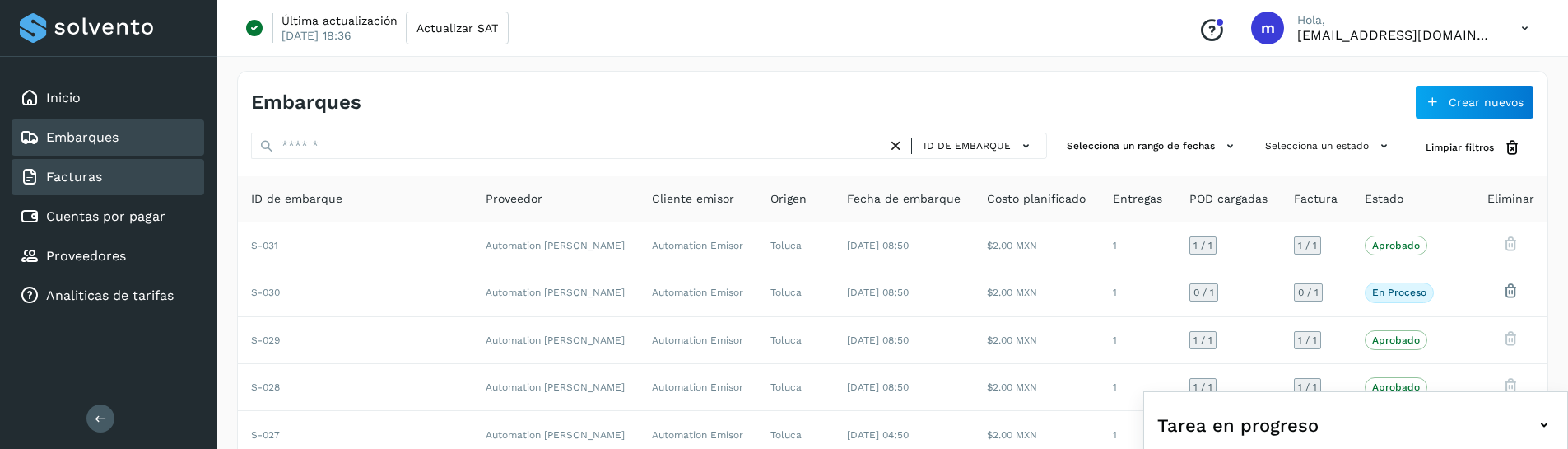
click at [131, 183] on div "Facturas" at bounding box center [107, 177] width 192 height 36
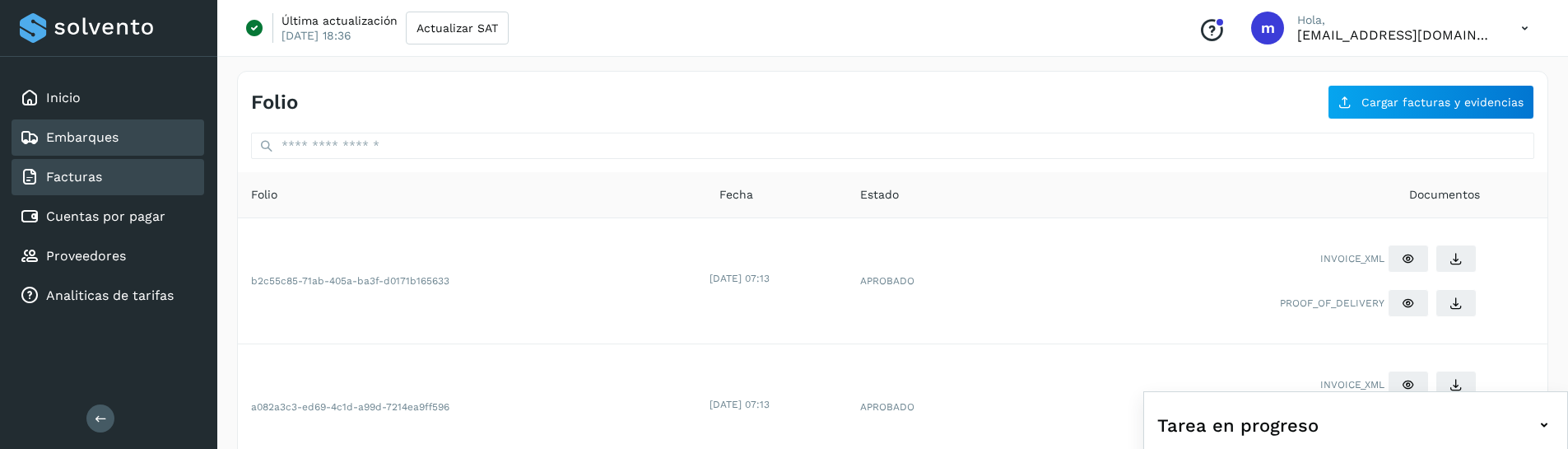
click at [79, 140] on link "Embarques" at bounding box center [82, 137] width 73 height 16
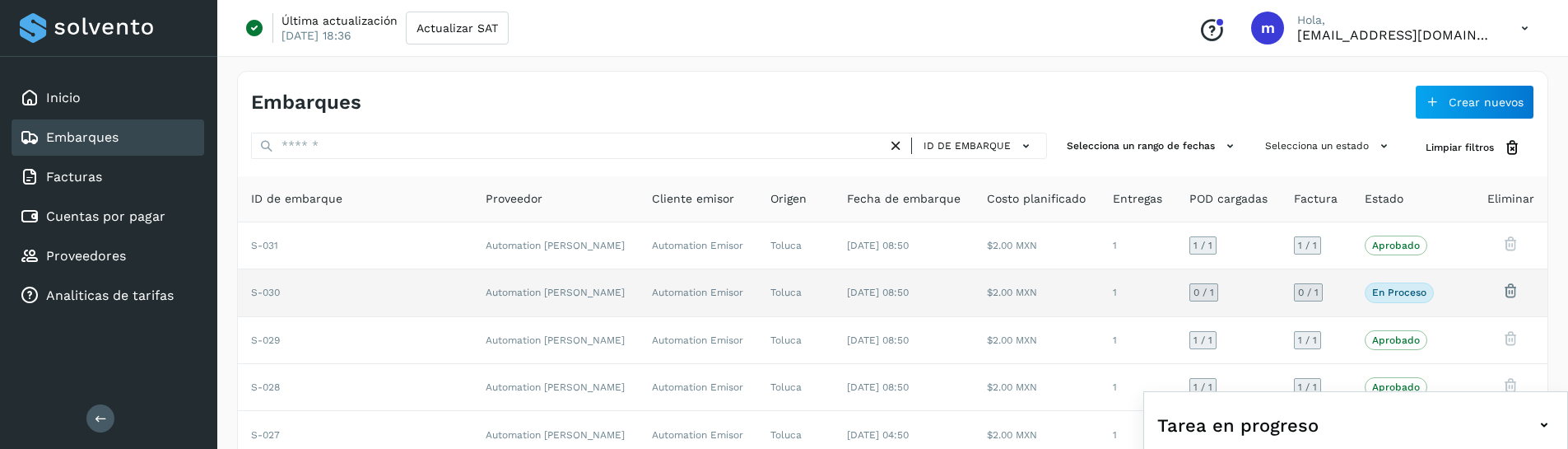
click at [765, 303] on td "Toluca" at bounding box center [795, 293] width 75 height 47
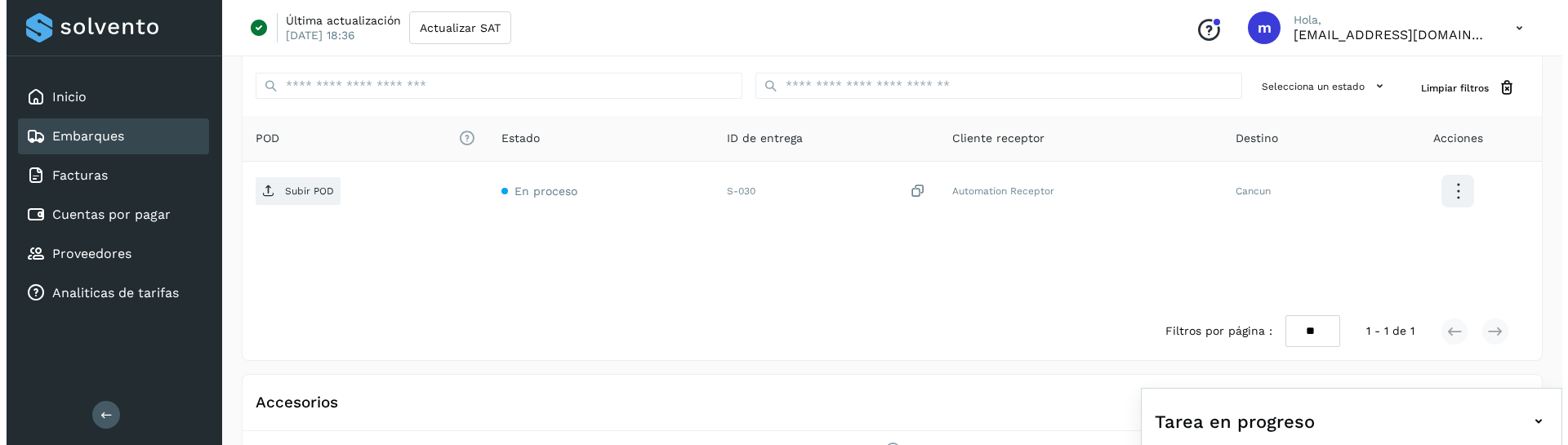
scroll to position [433, 0]
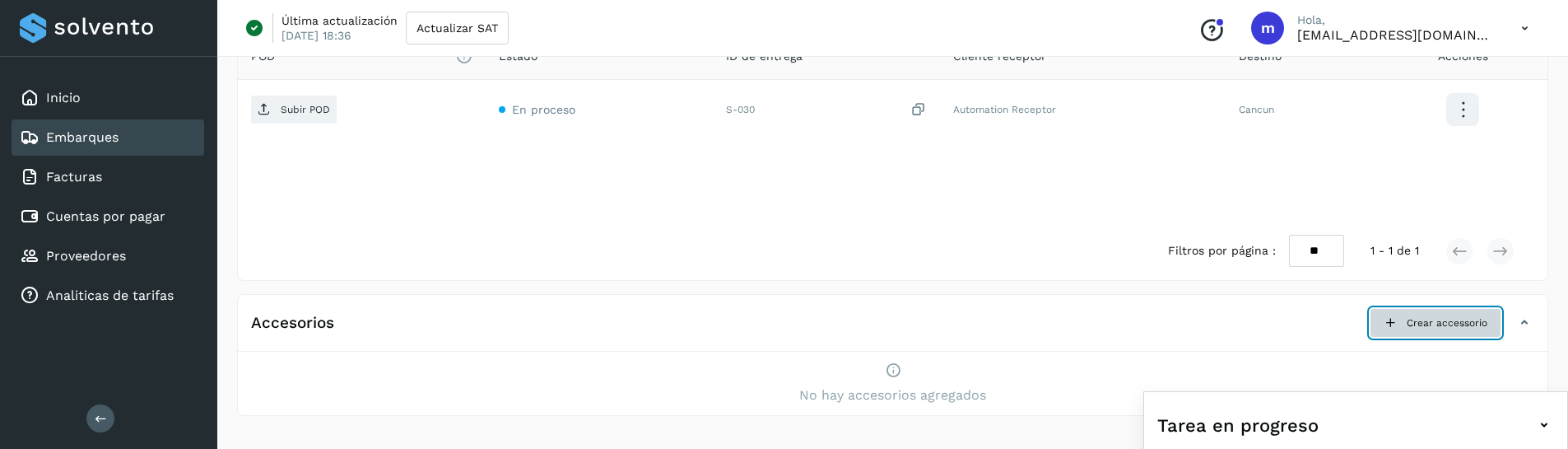
click at [1449, 332] on button "Crear accessorio" at bounding box center [1435, 323] width 132 height 29
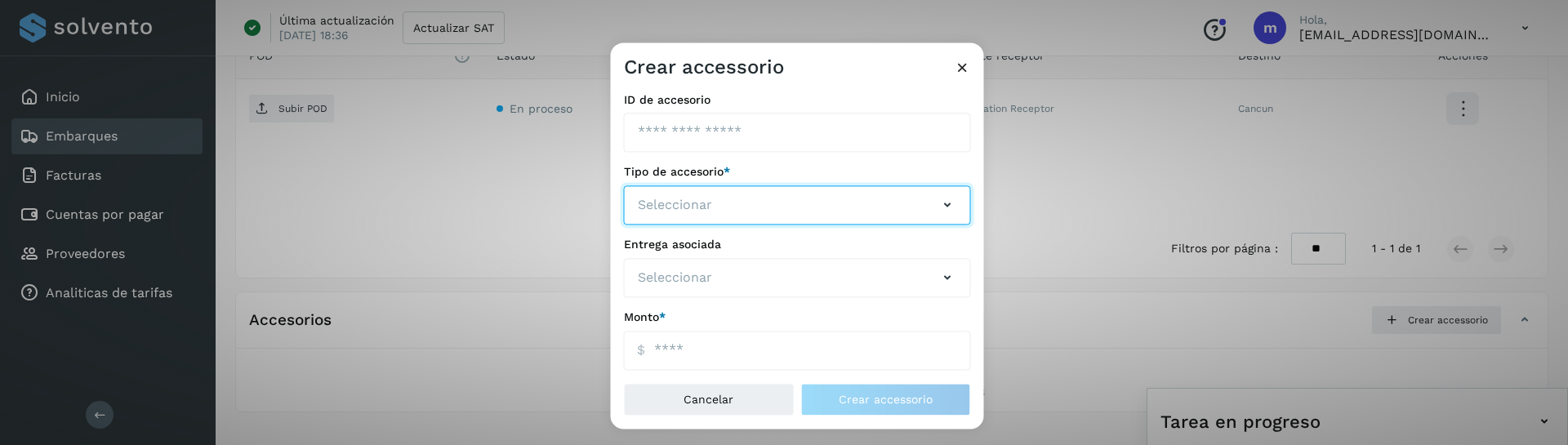
click at [762, 208] on button "Seleccionar" at bounding box center [797, 206] width 347 height 39
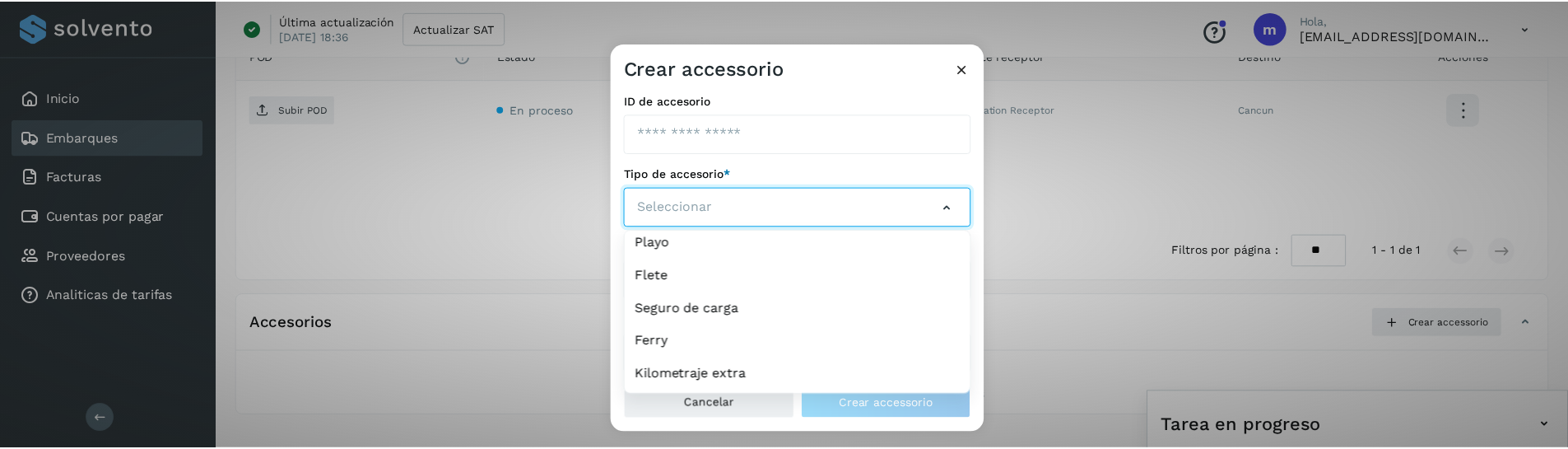
scroll to position [496, 0]
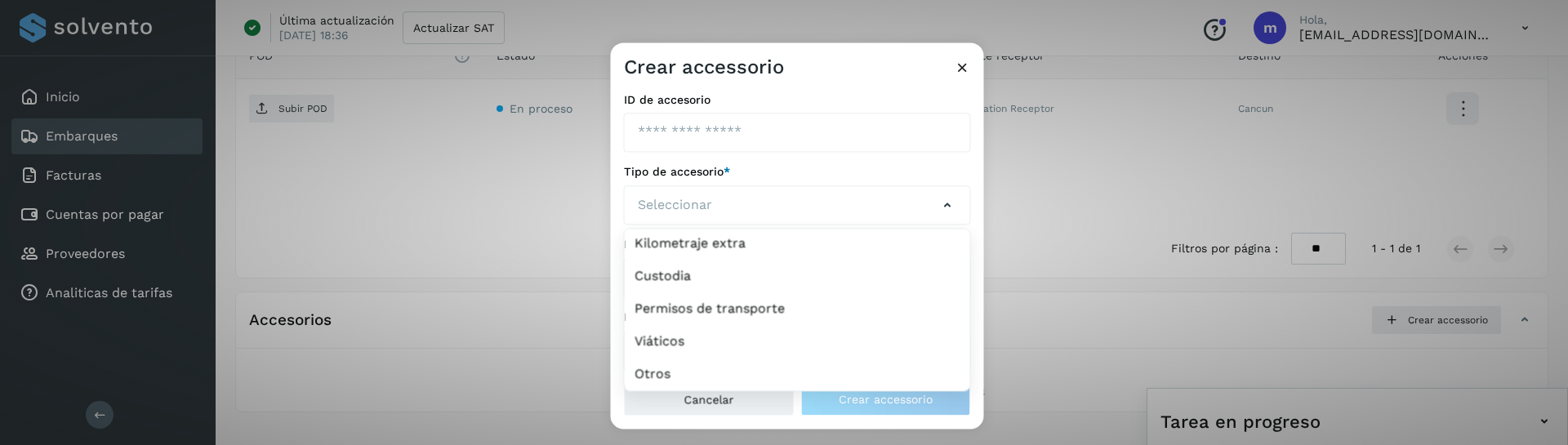
click at [963, 74] on icon at bounding box center [962, 67] width 17 height 17
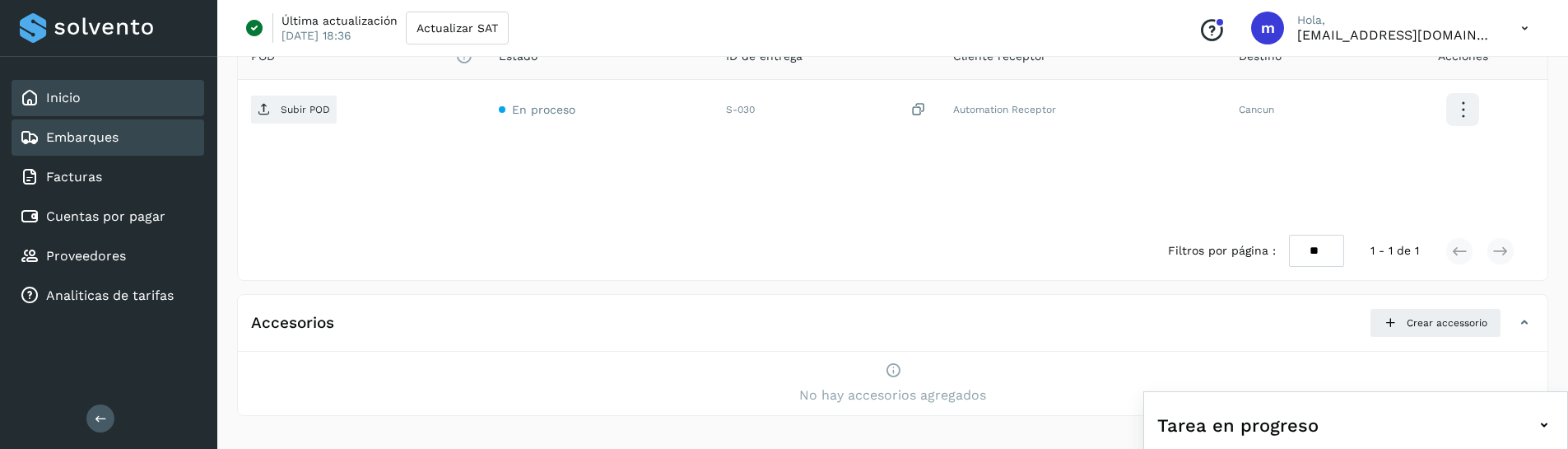
click at [106, 101] on div "Inicio" at bounding box center [107, 98] width 192 height 36
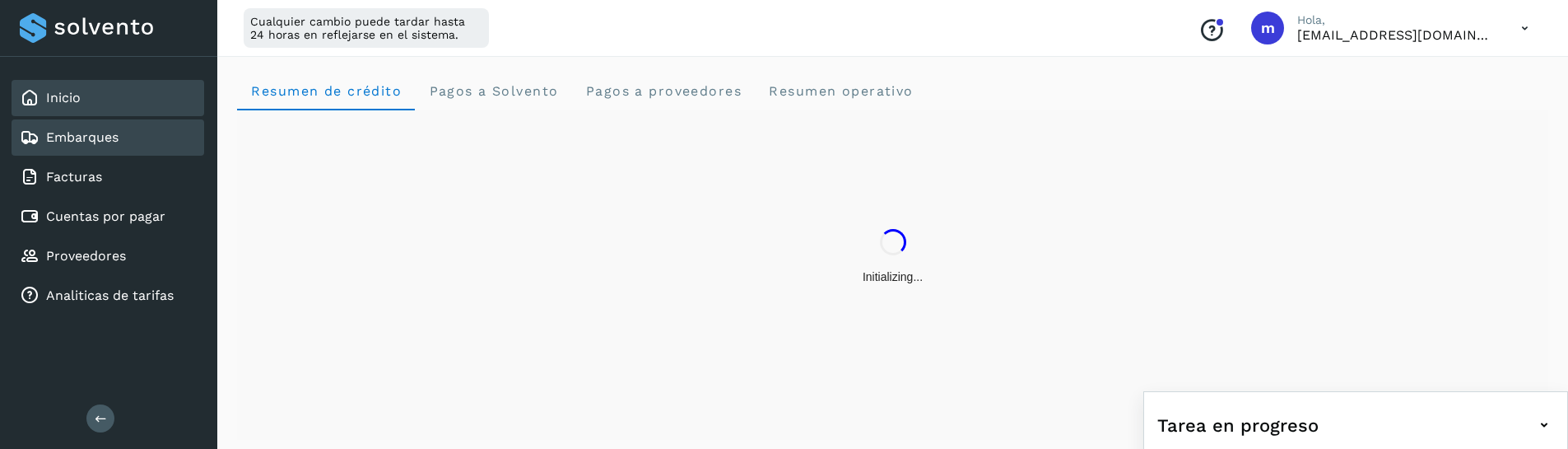
click at [87, 145] on link "Embarques" at bounding box center [82, 137] width 73 height 16
click at [151, 147] on div "Embarques" at bounding box center [107, 138] width 192 height 36
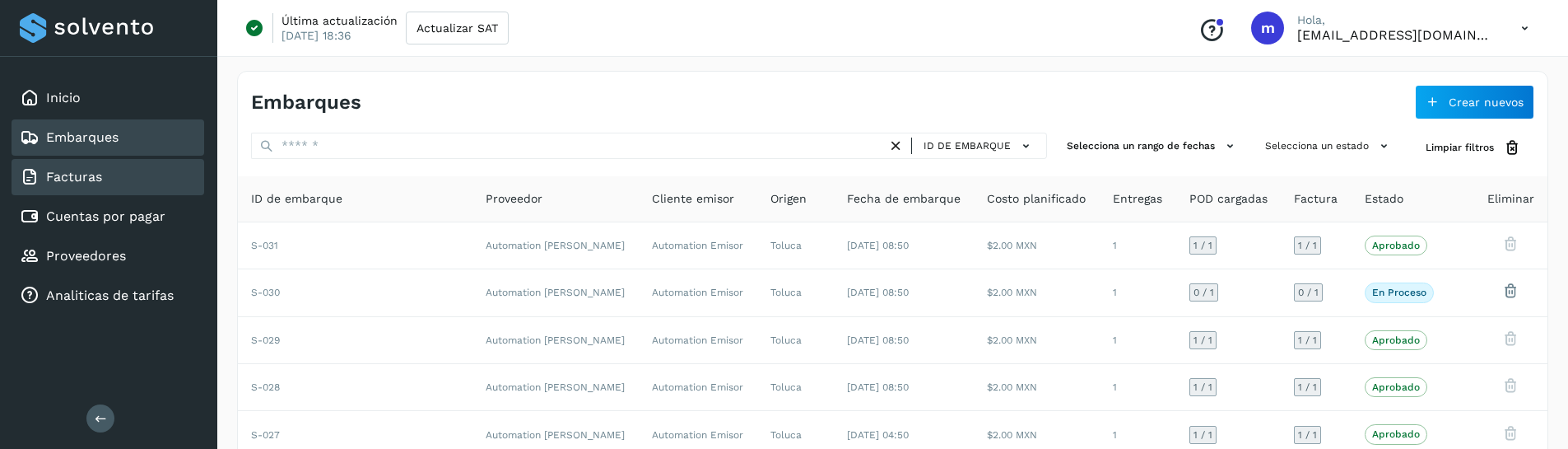
click at [97, 192] on div "Facturas" at bounding box center [107, 177] width 192 height 36
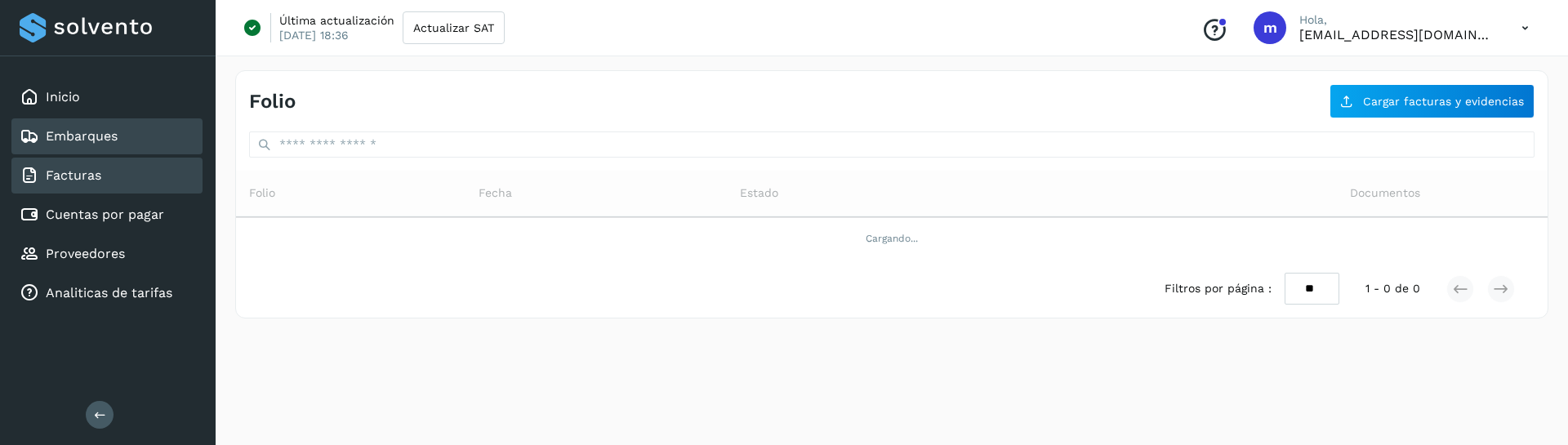
click at [94, 139] on link "Embarques" at bounding box center [81, 136] width 72 height 16
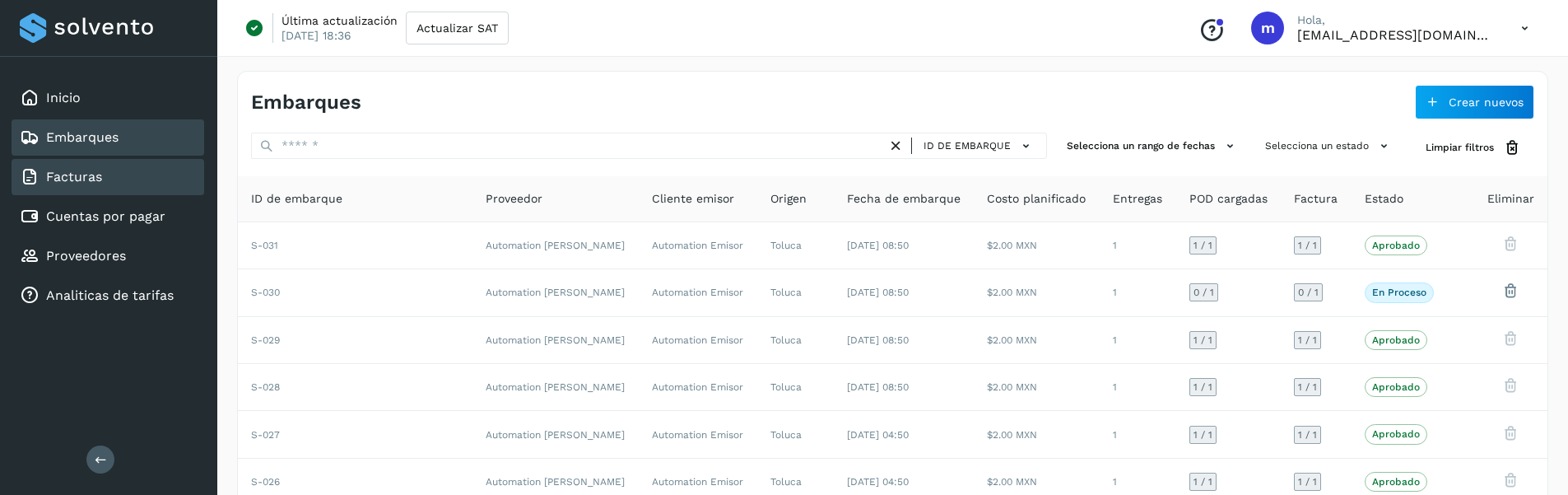
click at [97, 173] on link "Facturas" at bounding box center [74, 176] width 56 height 16
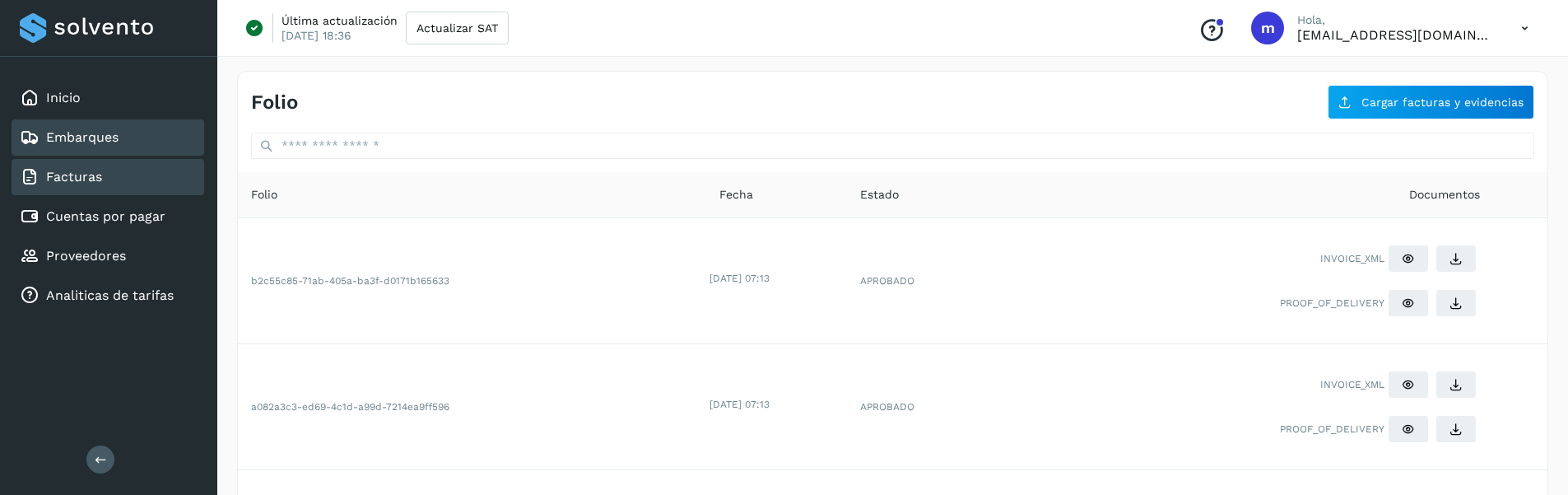
click at [90, 132] on link "Embarques" at bounding box center [82, 137] width 73 height 16
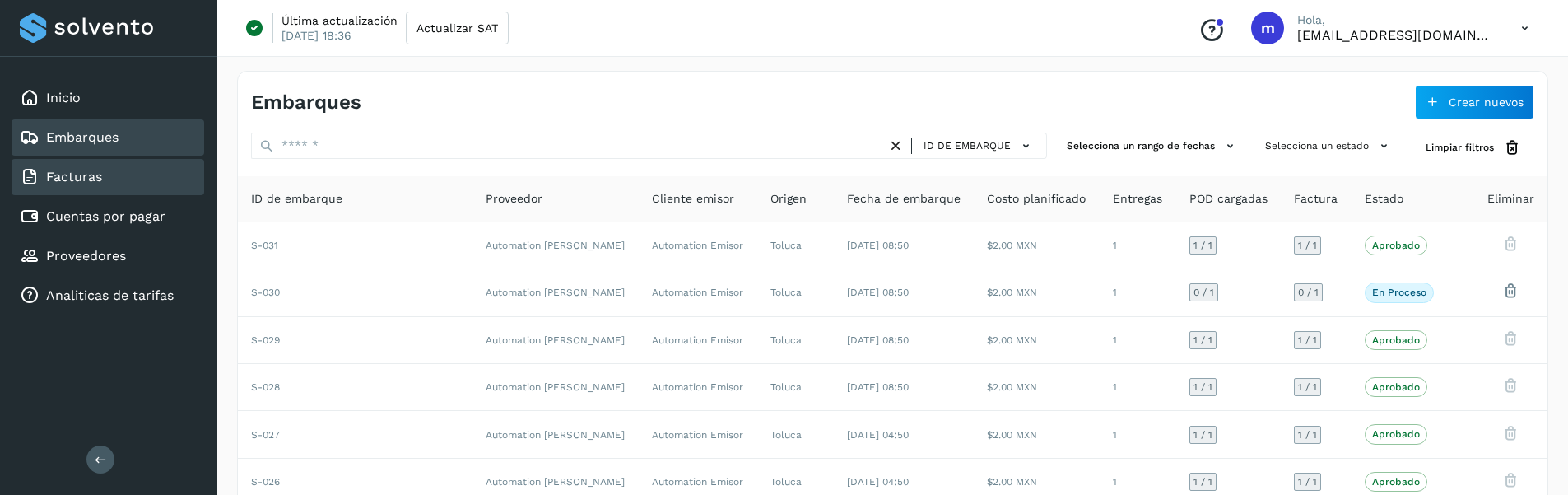
click at [77, 163] on div "Facturas" at bounding box center [107, 177] width 192 height 36
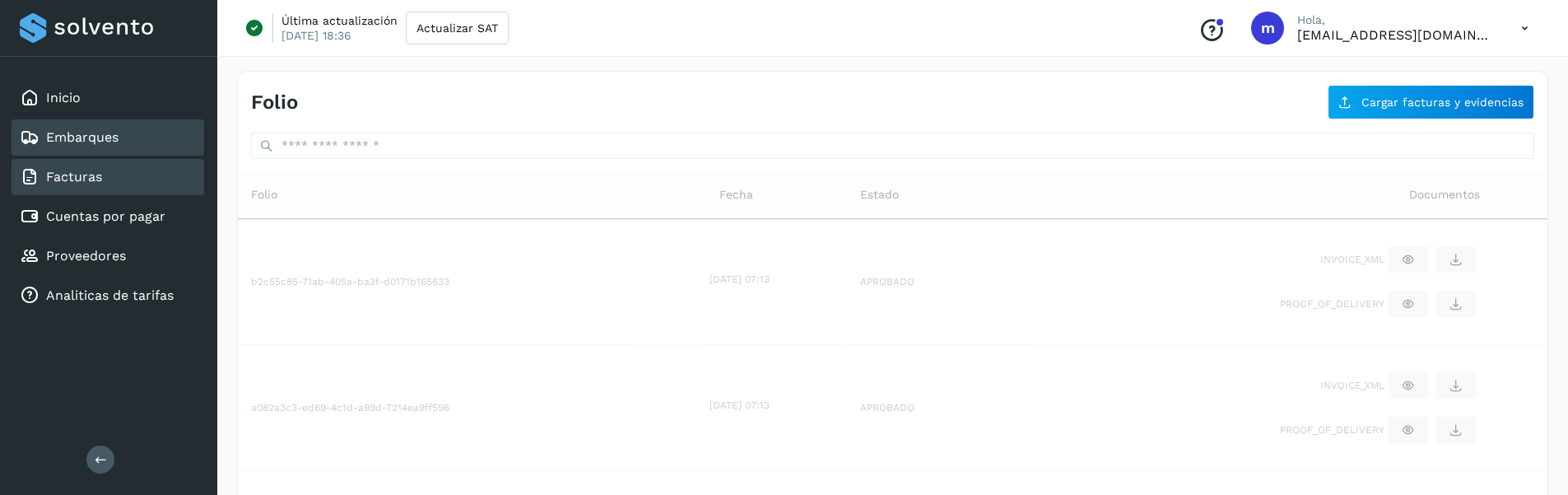
click at [95, 139] on link "Embarques" at bounding box center [82, 137] width 73 height 16
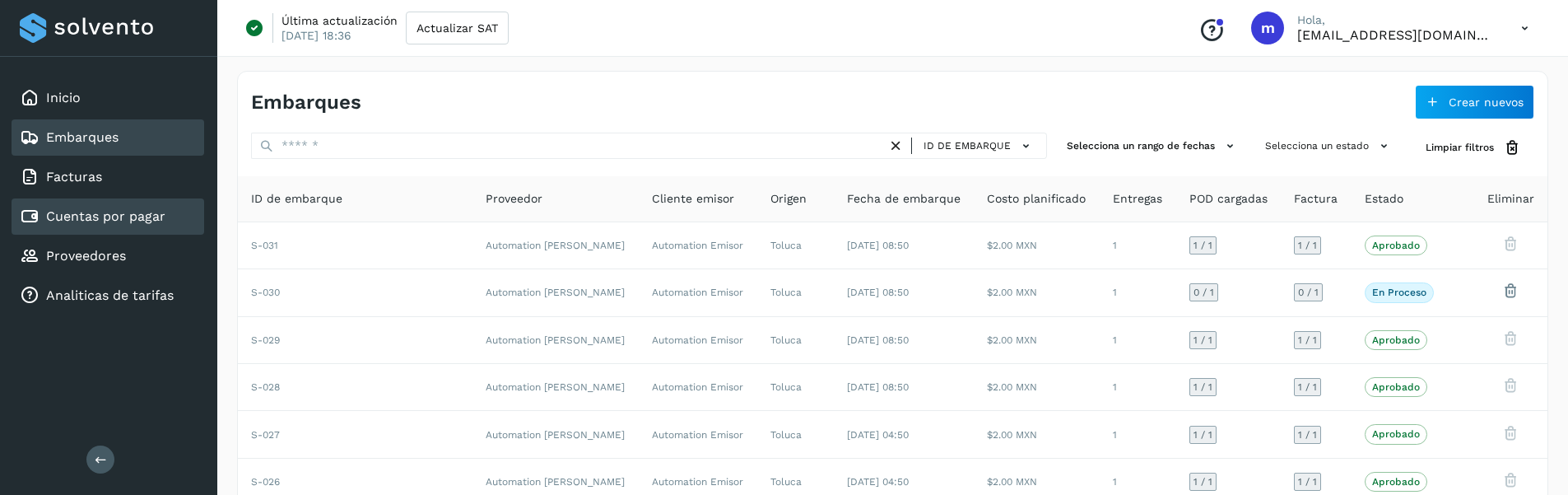
click at [98, 217] on link "Cuentas por pagar" at bounding box center [106, 216] width 120 height 16
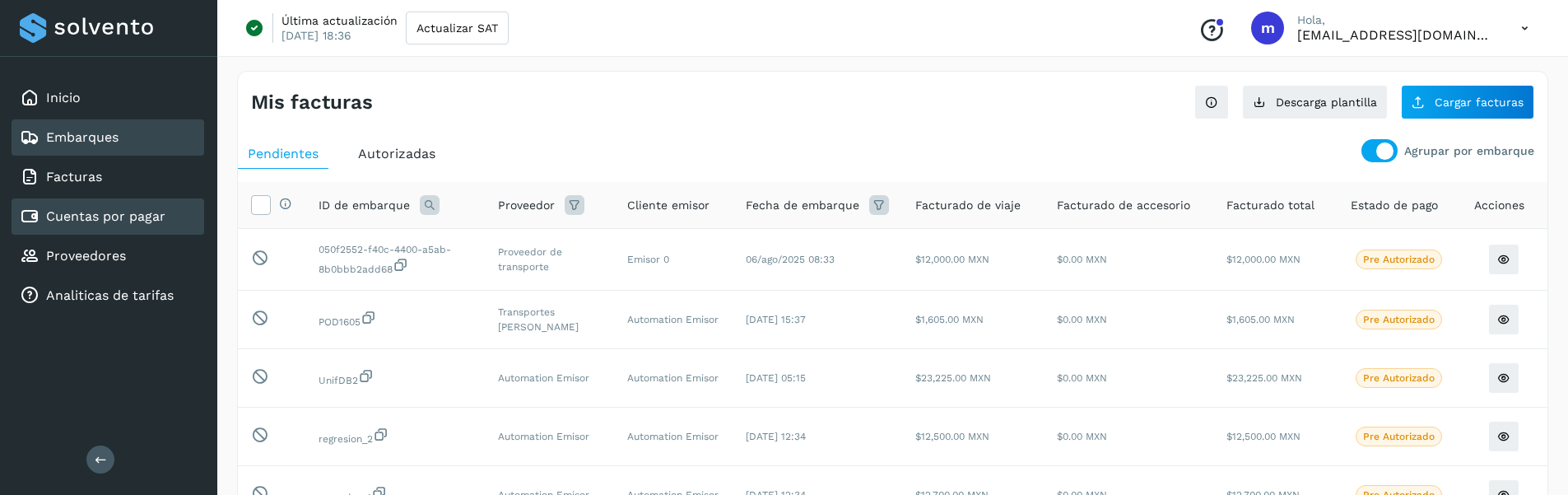
click at [113, 136] on link "Embarques" at bounding box center [82, 137] width 73 height 16
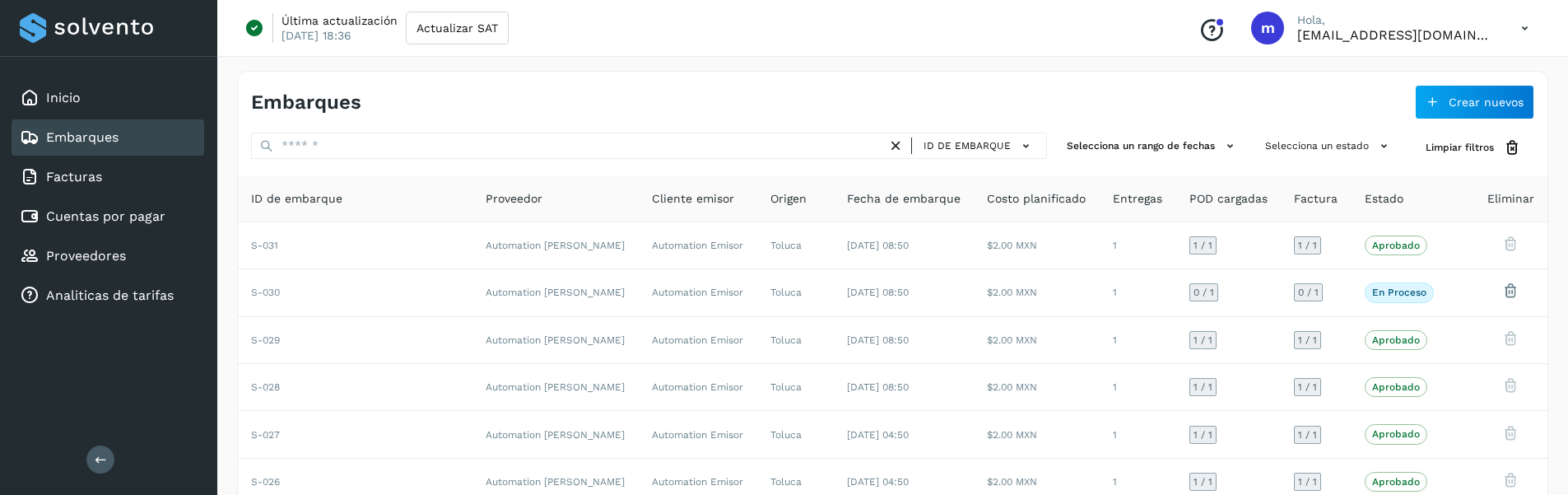
click at [1529, 29] on icon at bounding box center [1525, 28] width 34 height 34
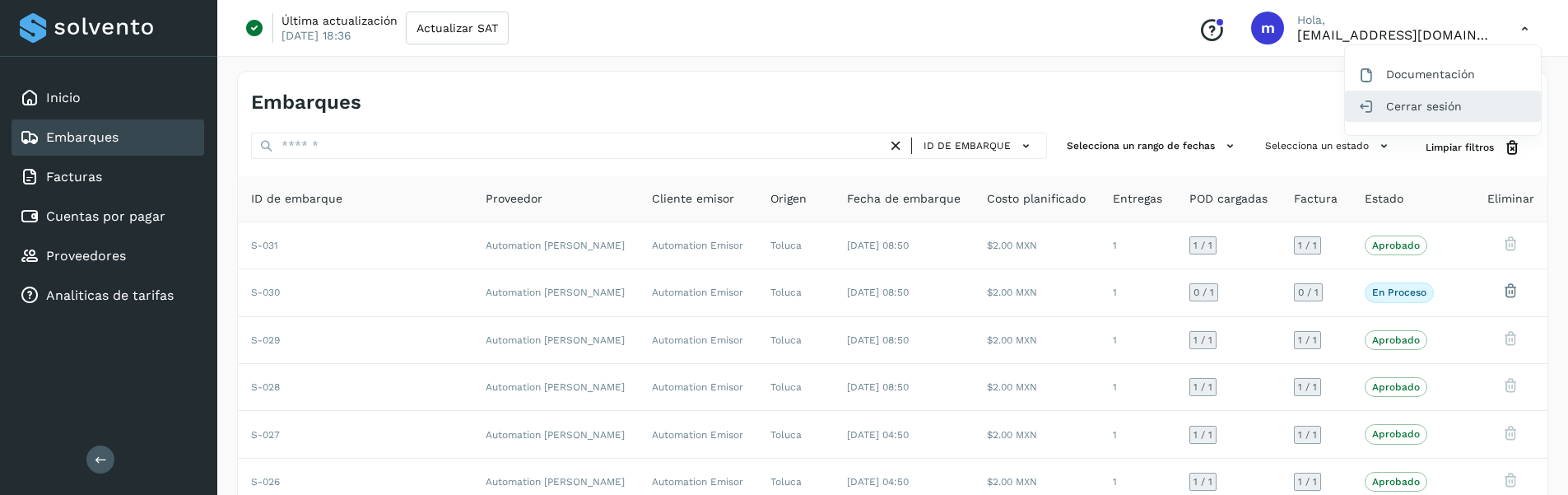
click at [1432, 106] on div "Cerrar sesión" at bounding box center [1443, 106] width 196 height 31
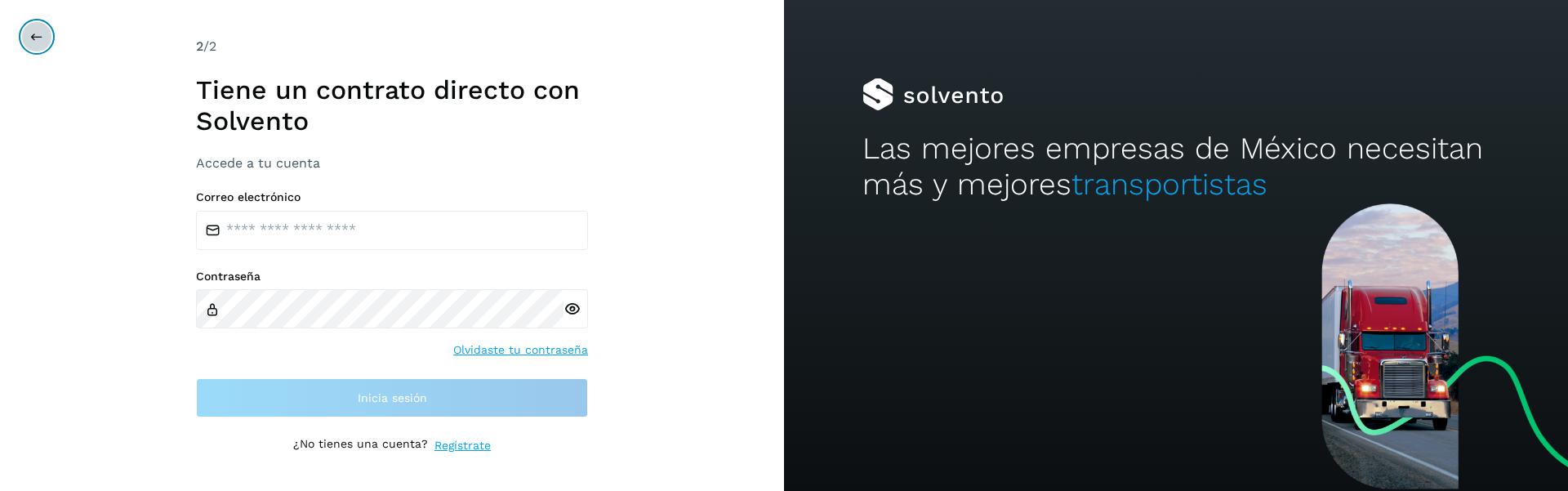
click at [31, 44] on button at bounding box center [36, 36] width 31 height 31
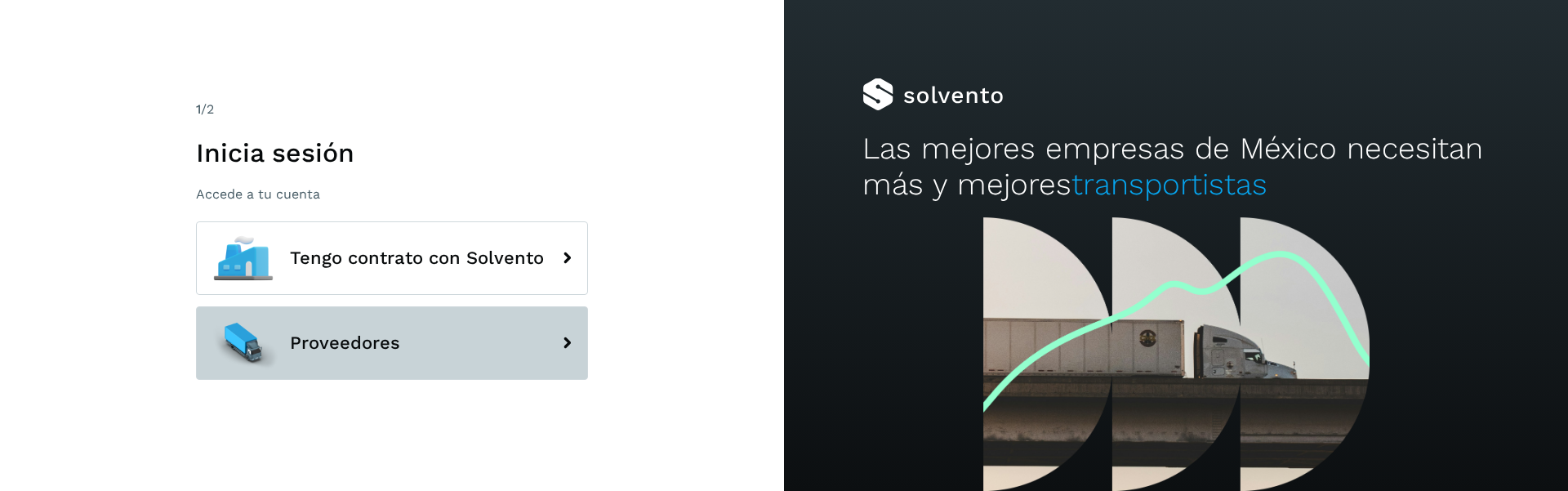
click at [352, 356] on button "Proveedores" at bounding box center [392, 343] width 392 height 74
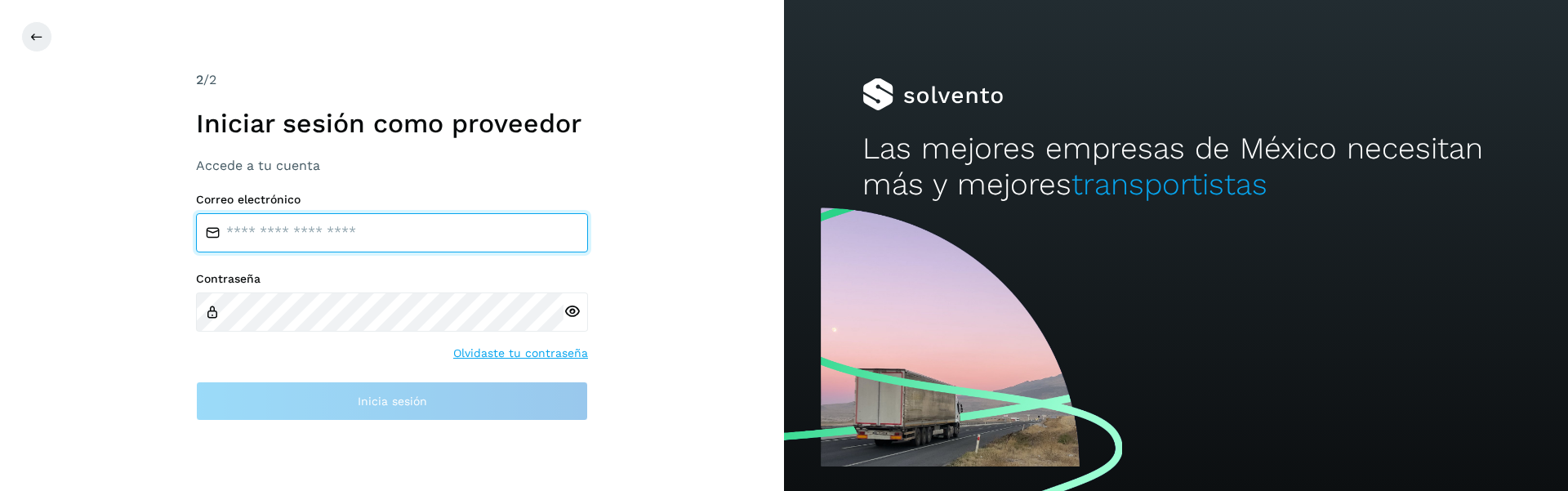
click at [364, 223] on input "email" at bounding box center [392, 233] width 392 height 39
type input "**********"
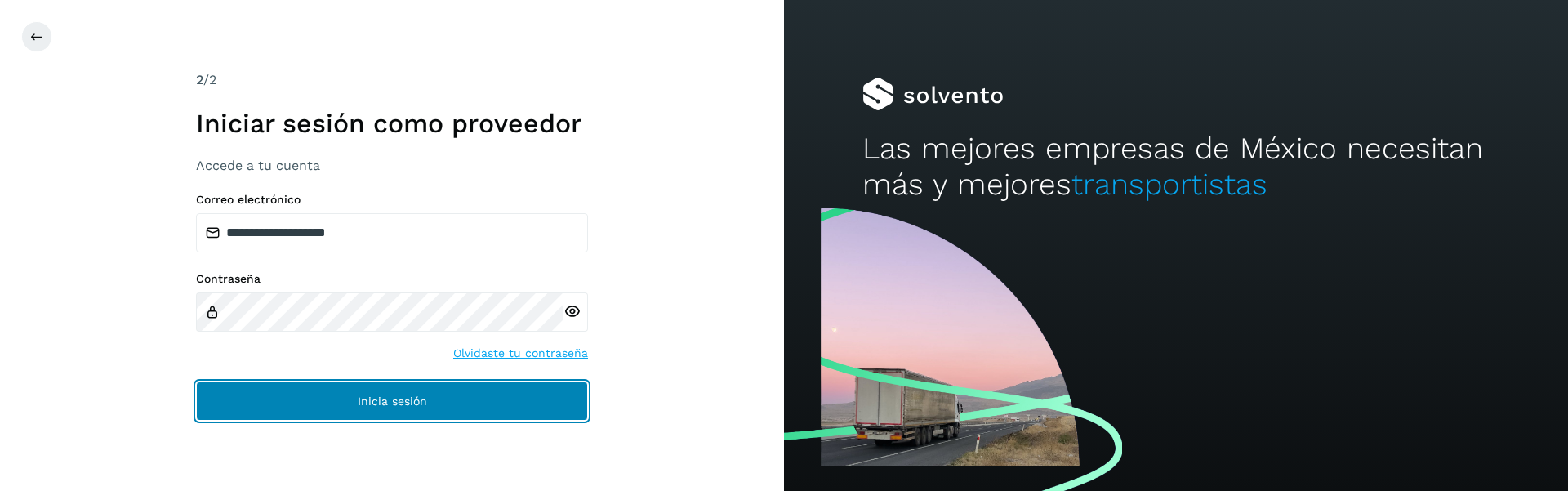
click at [287, 413] on button "Inicia sesión" at bounding box center [392, 401] width 392 height 39
